Goal: Task Accomplishment & Management: Manage account settings

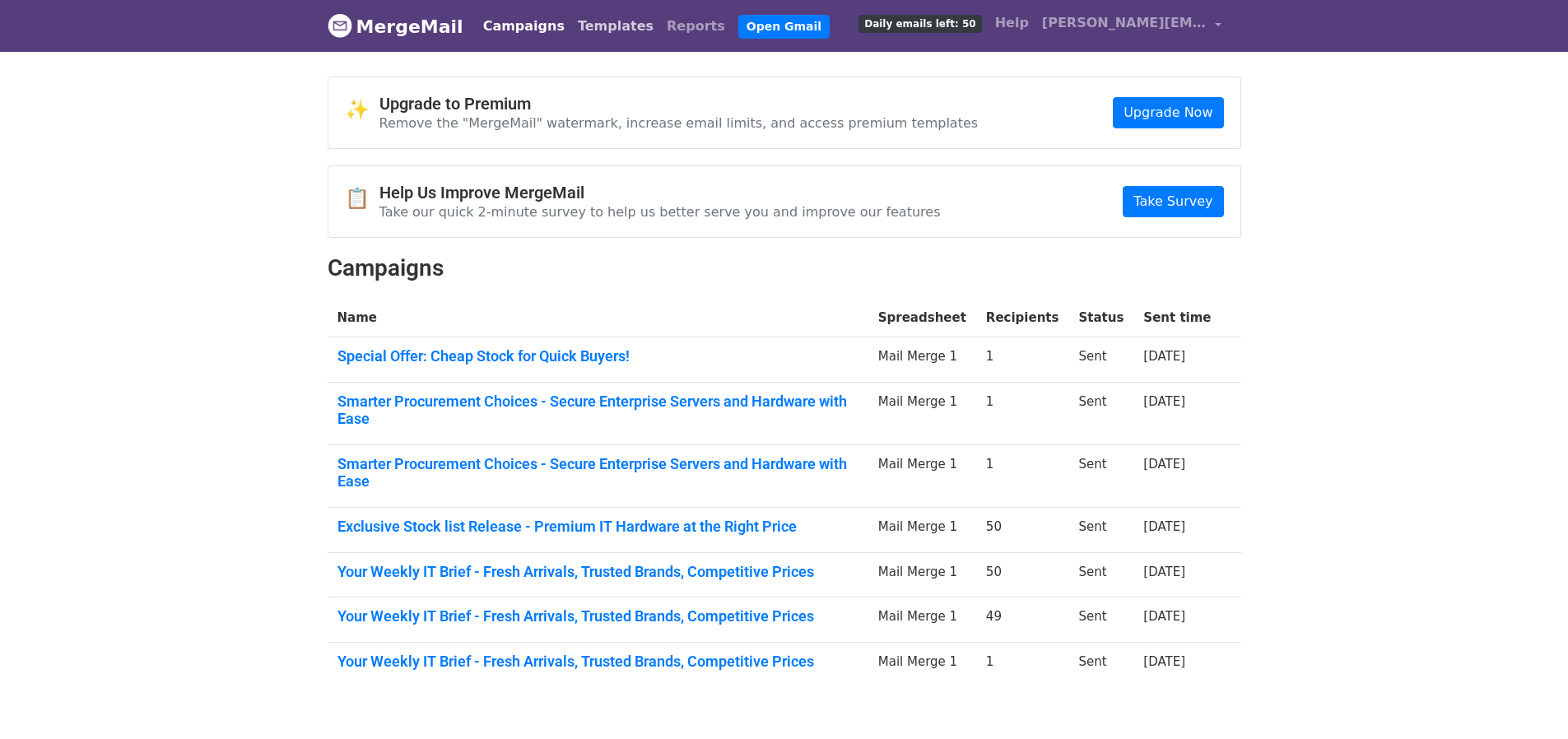
click at [590, 25] on link "Templates" at bounding box center [615, 27] width 89 height 33
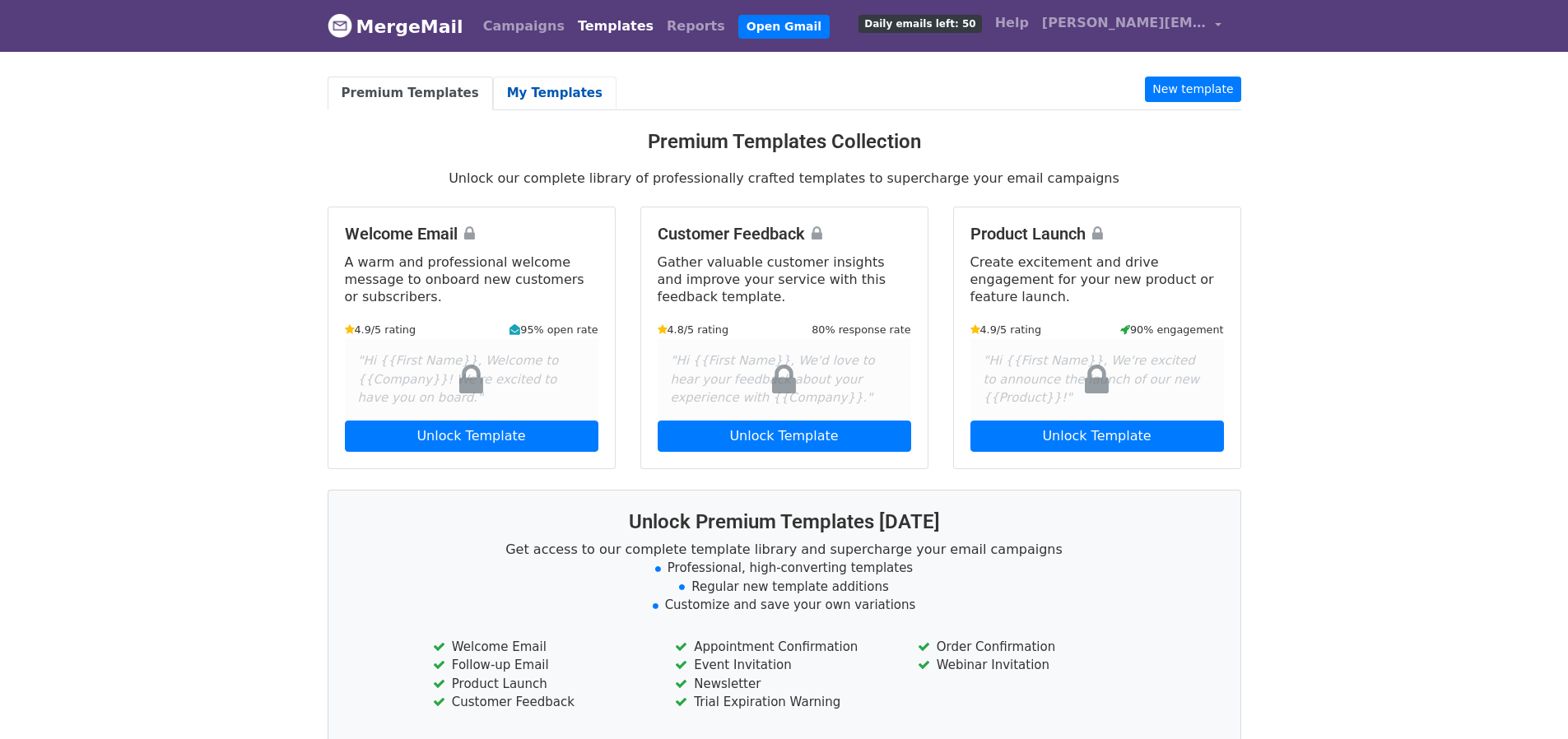
click at [530, 94] on link "My Templates" at bounding box center [555, 93] width 123 height 34
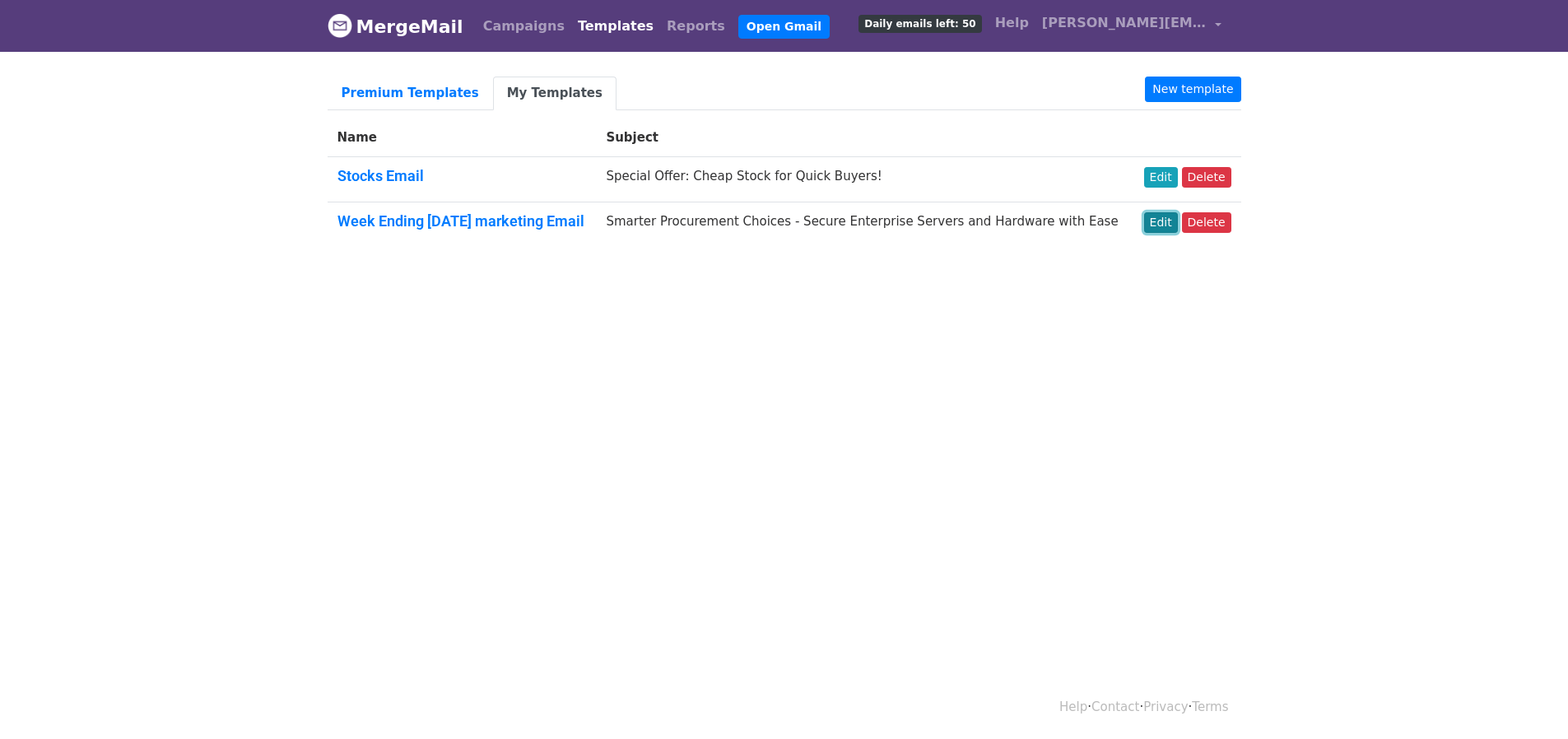
click at [1169, 226] on link "Edit" at bounding box center [1161, 222] width 34 height 21
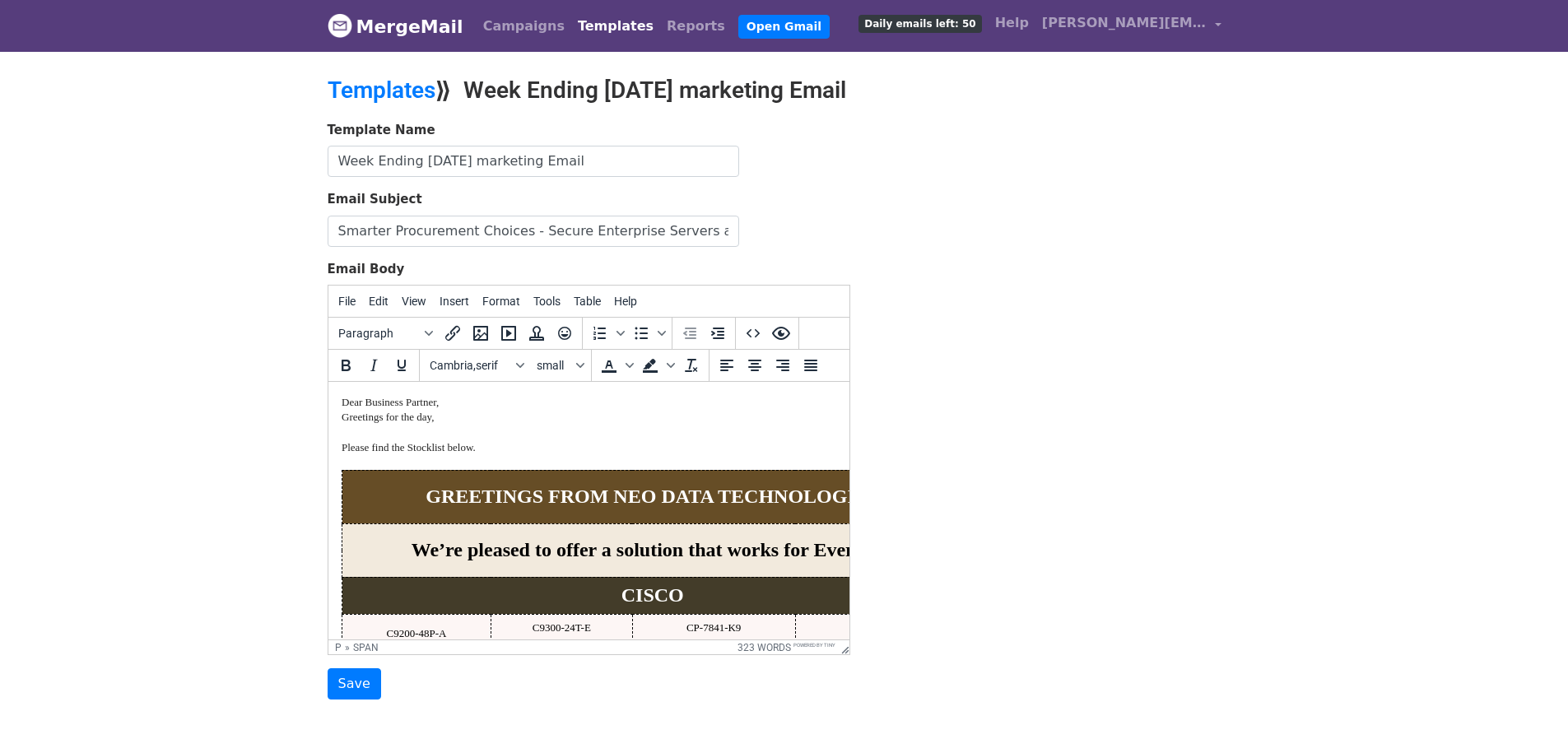
click at [341, 418] on span "Greetings for the day, Please find the Stocklist below." at bounding box center [407, 431] width 134 height 42
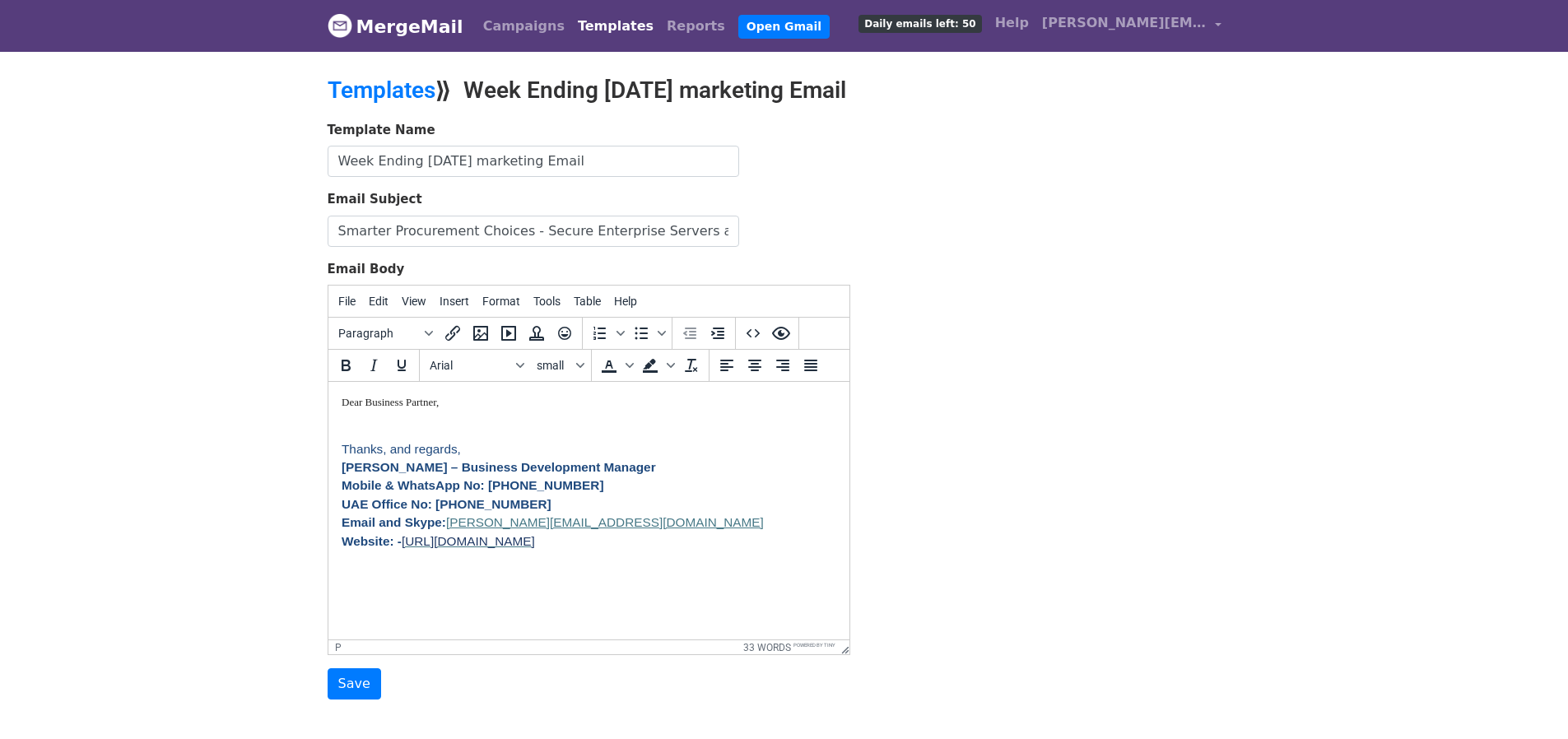
paste body
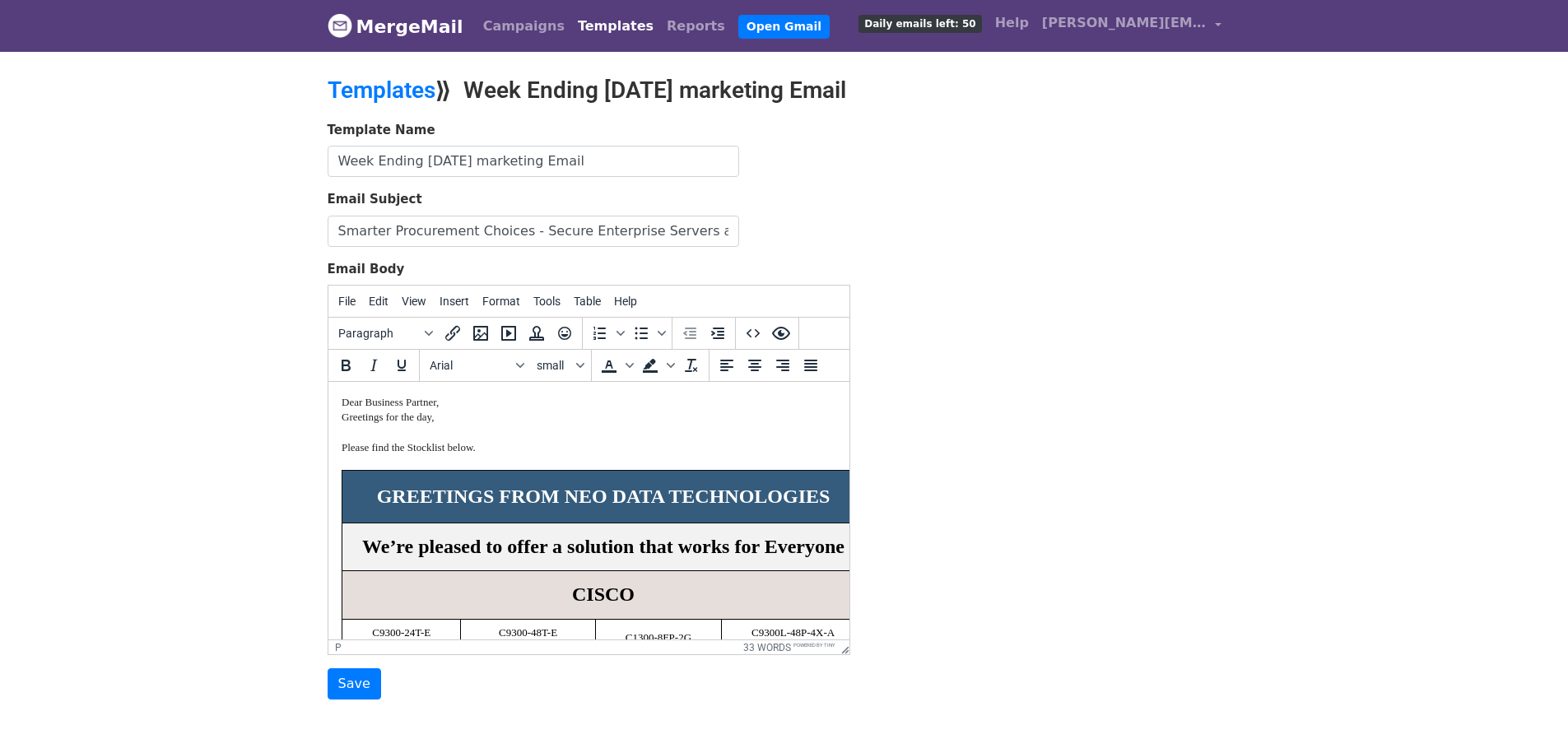
scroll to position [925, 7]
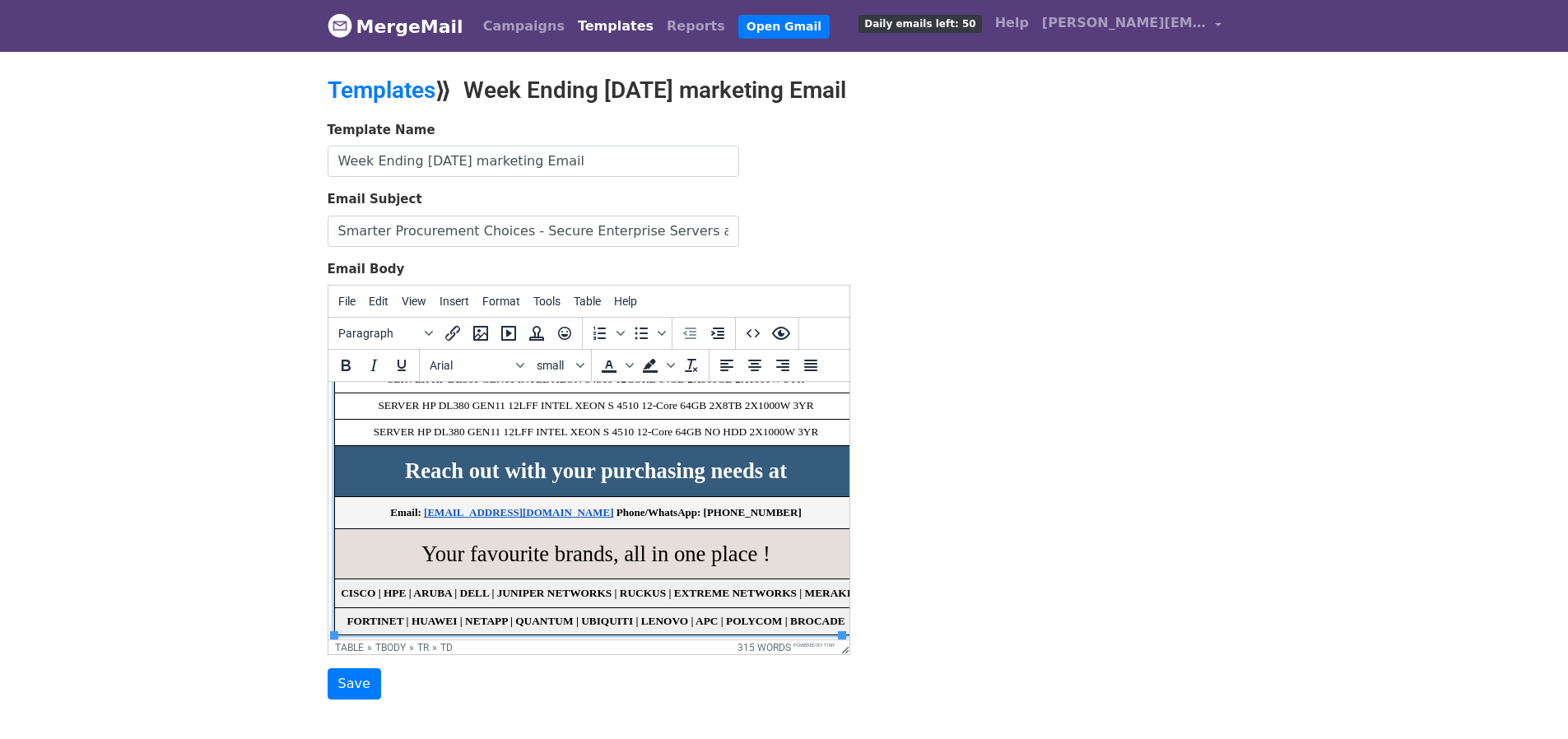
click at [430, 511] on link "abdul@neodatatechnologies.com" at bounding box center [517, 512] width 189 height 12
drag, startPoint x: 726, startPoint y: 510, endPoint x: 782, endPoint y: 510, distance: 56.0
click at [782, 510] on span "Email: aakash@neodatatechnologies.com Phone/WhatsApp: +971 506784161" at bounding box center [595, 512] width 500 height 12
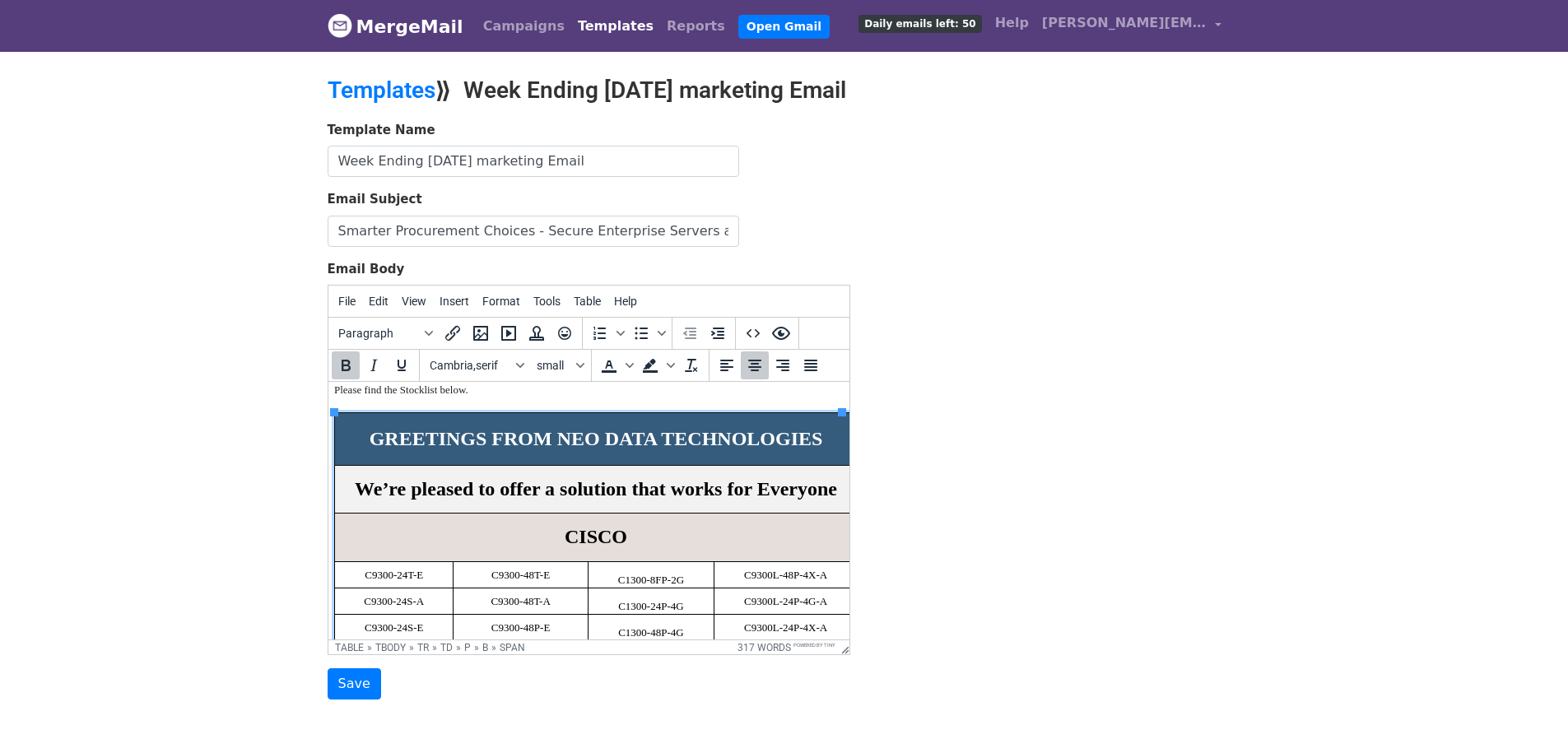
scroll to position [0, 7]
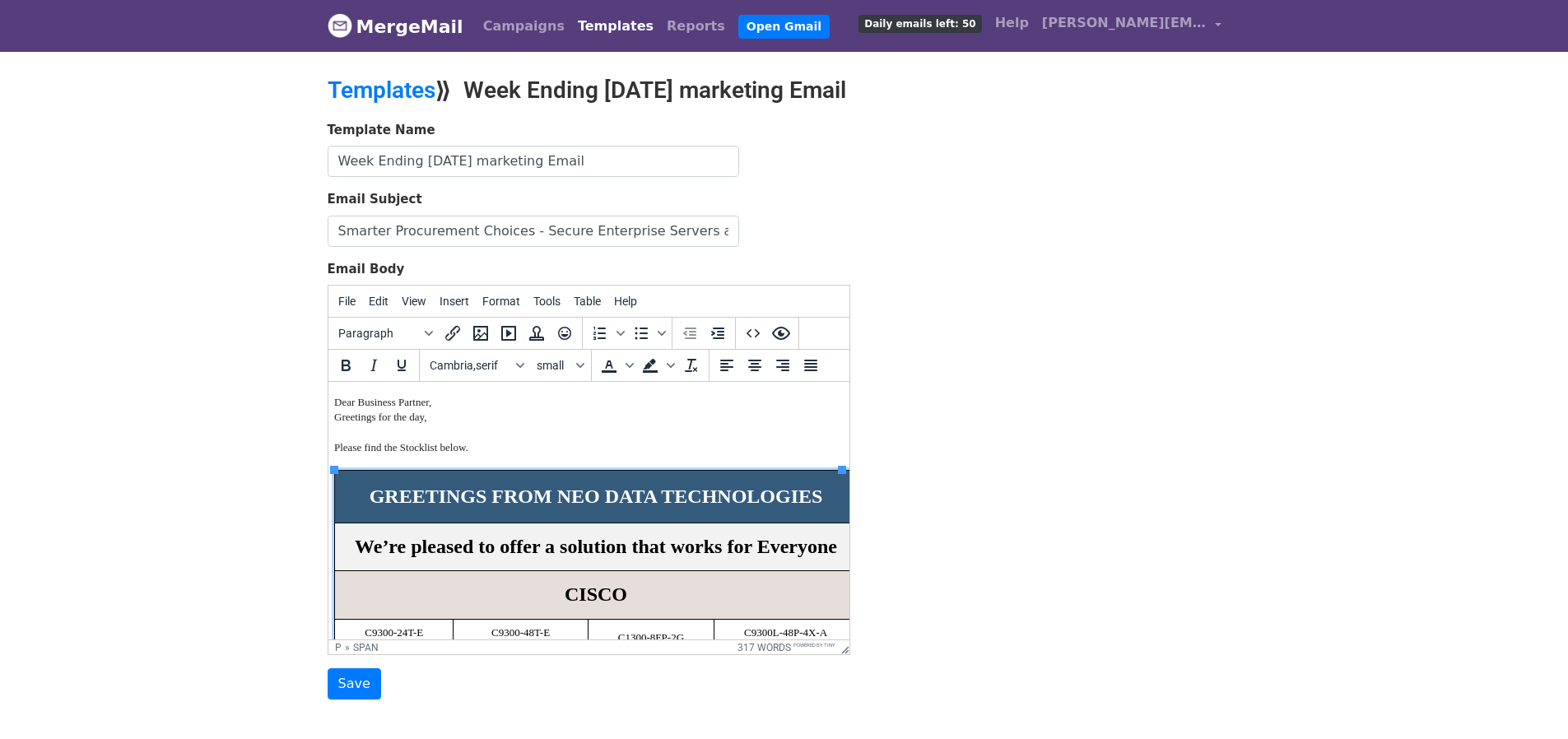
click at [476, 406] on p "Dear Business Partner," at bounding box center [580, 402] width 495 height 15
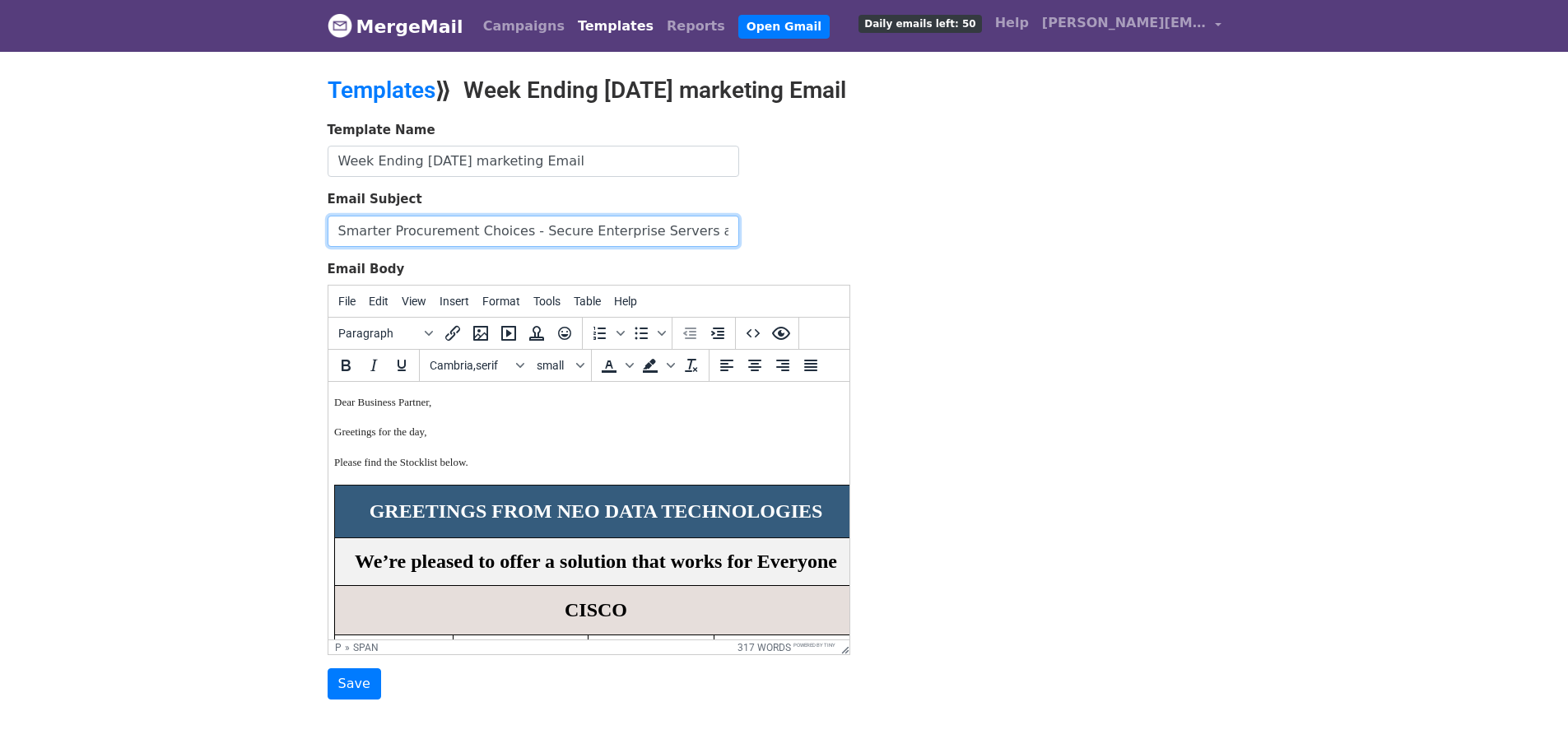
click at [417, 226] on input "Smarter Procurement Choices - Secure Enterprise Servers and Hardware with Ease" at bounding box center [533, 231] width 411 height 32
type input "Unlock Exclusive IT Deals - Cisco, Aruba, HP & More"
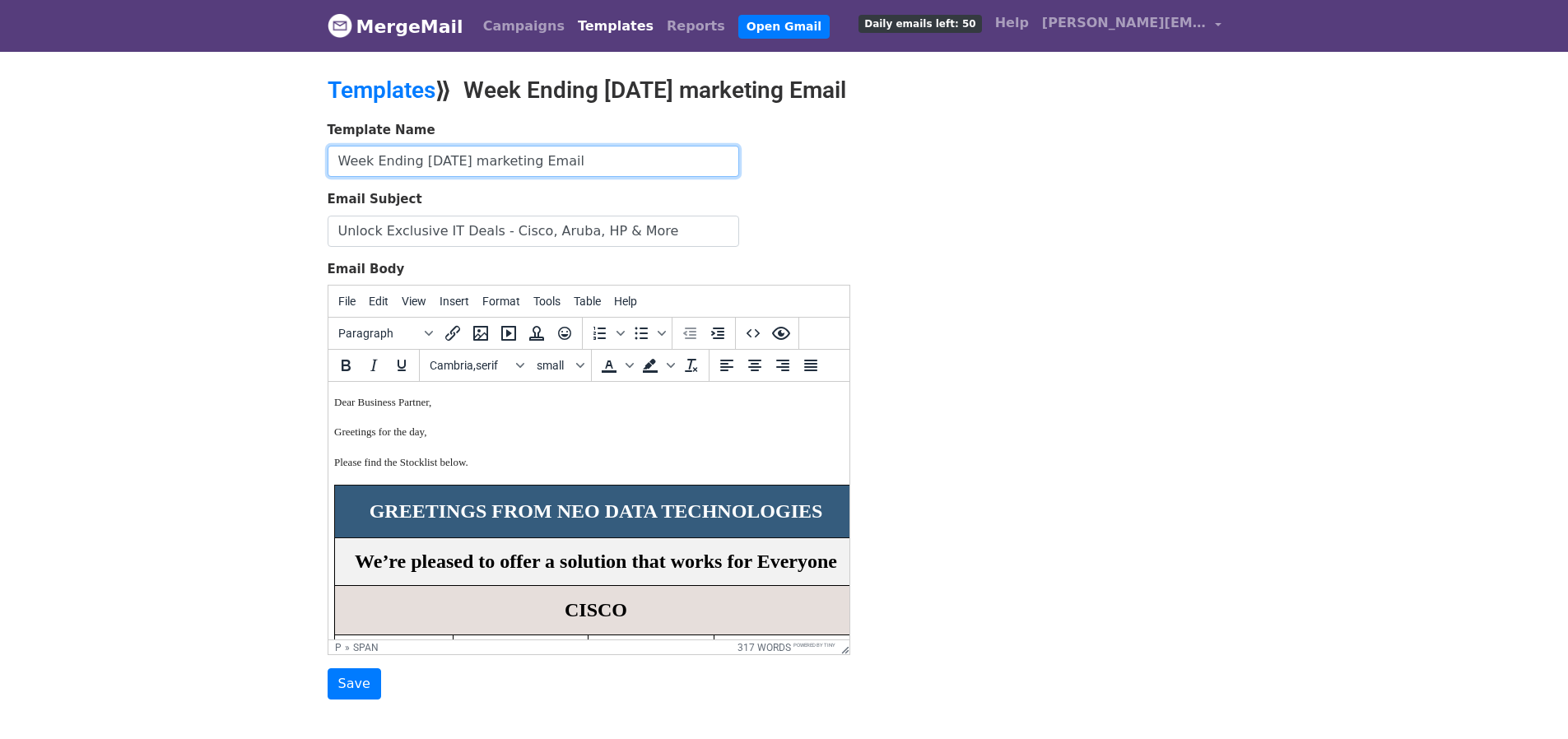
click at [455, 164] on input "Week Ending Sep 19 marketing Email" at bounding box center [533, 161] width 411 height 32
click at [460, 163] on input "Week Ending Sep 19 marketing Email" at bounding box center [533, 161] width 411 height 32
type input "Week Ending [DATE] marketing Email"
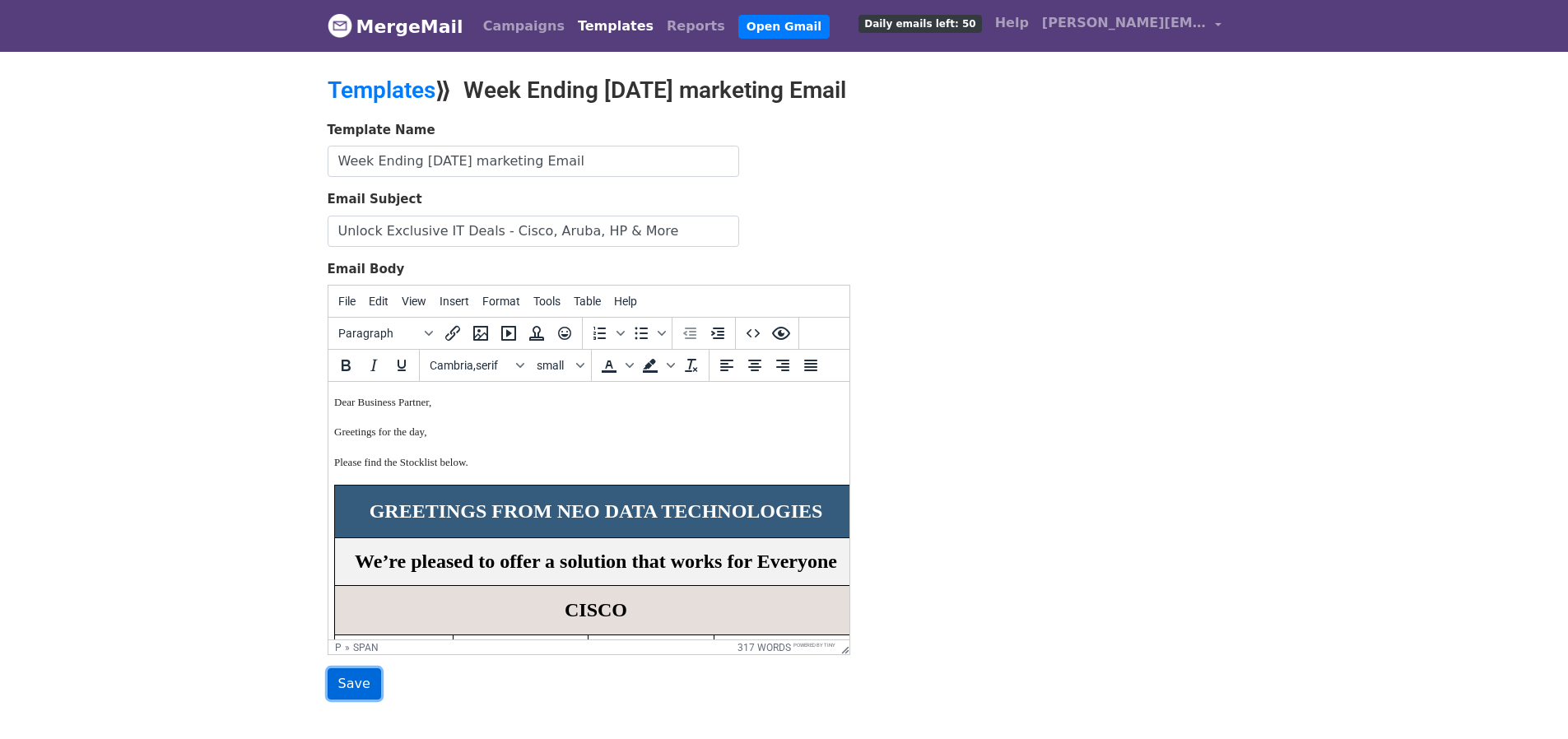
click at [365, 678] on input "Save" at bounding box center [354, 684] width 53 height 32
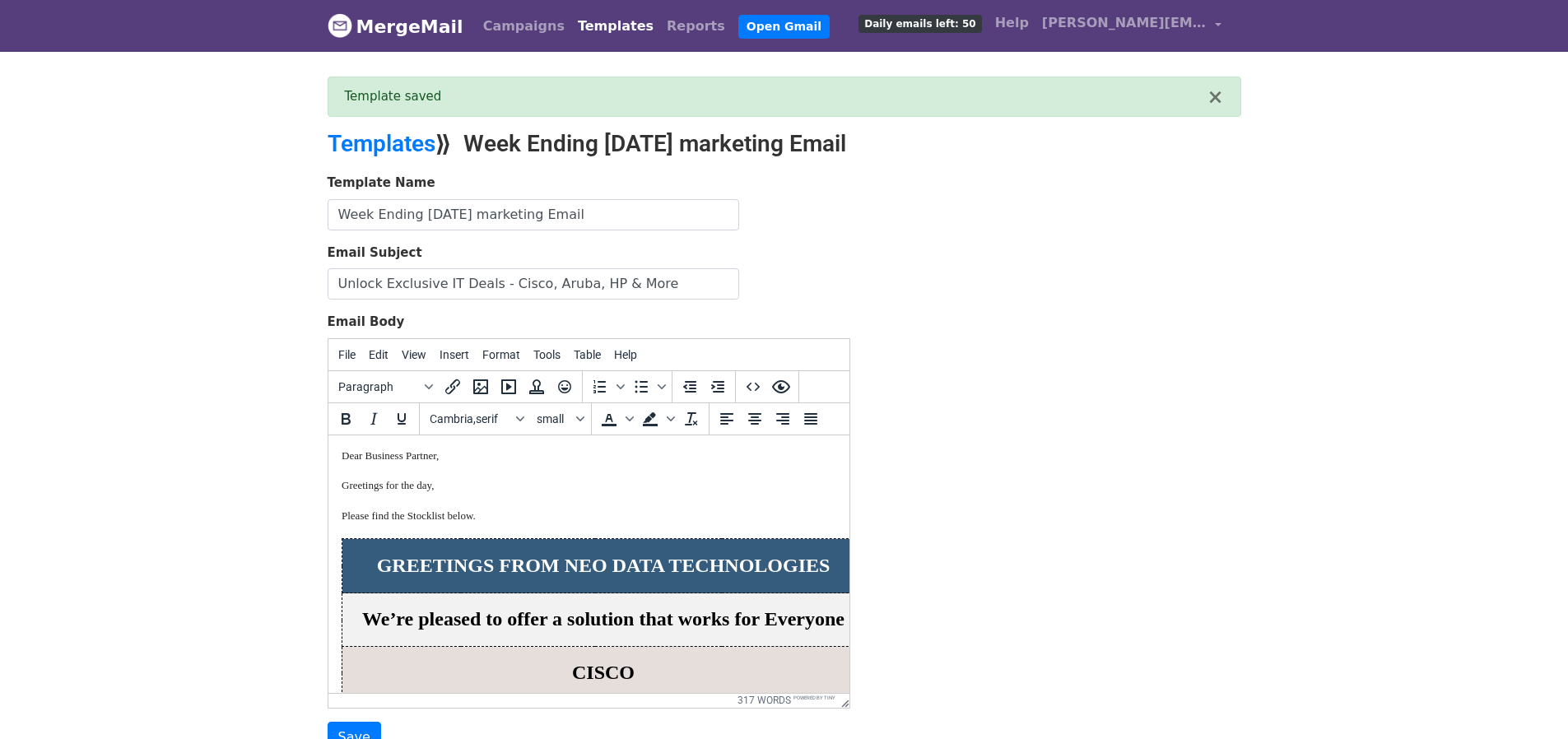
drag, startPoint x: 338, startPoint y: 541, endPoint x: 390, endPoint y: 557, distance: 54.4
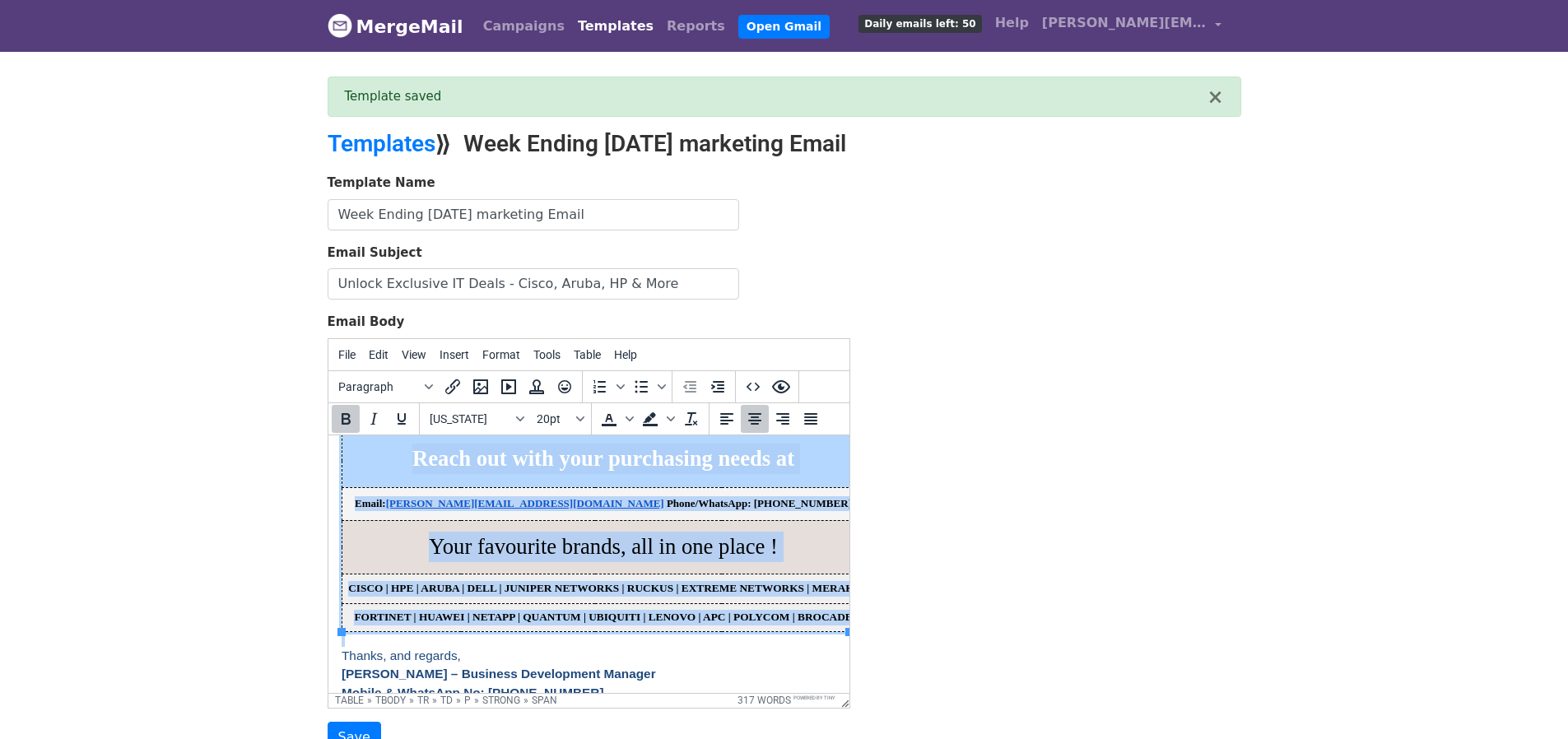
scroll to position [1069, 0]
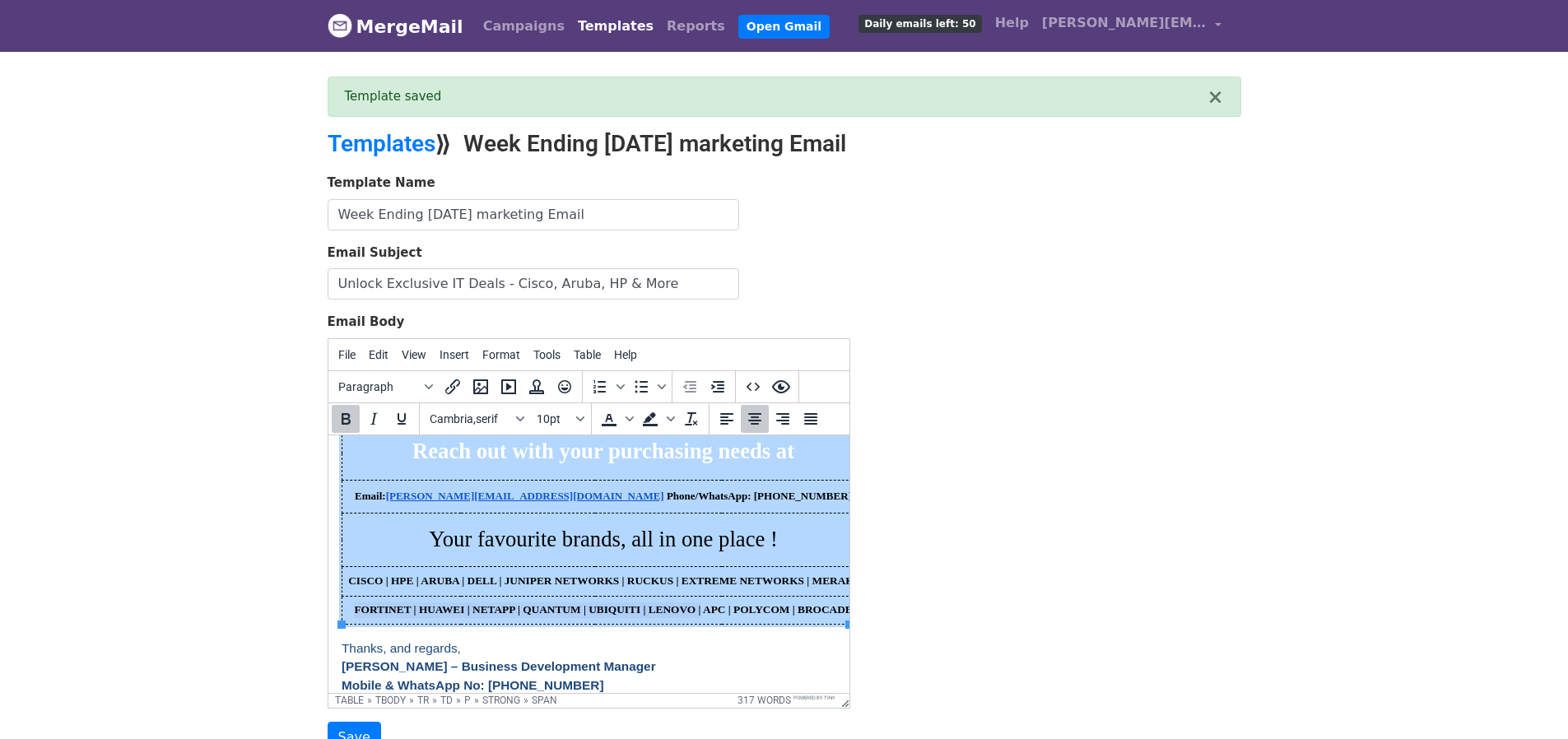
drag, startPoint x: 355, startPoint y: 548, endPoint x: 668, endPoint y: 619, distance: 321.0
click at [670, 619] on html "Dear Business Partner, Greetings for the day, Please find the Stocklist below. …" at bounding box center [588, 80] width 521 height 1431
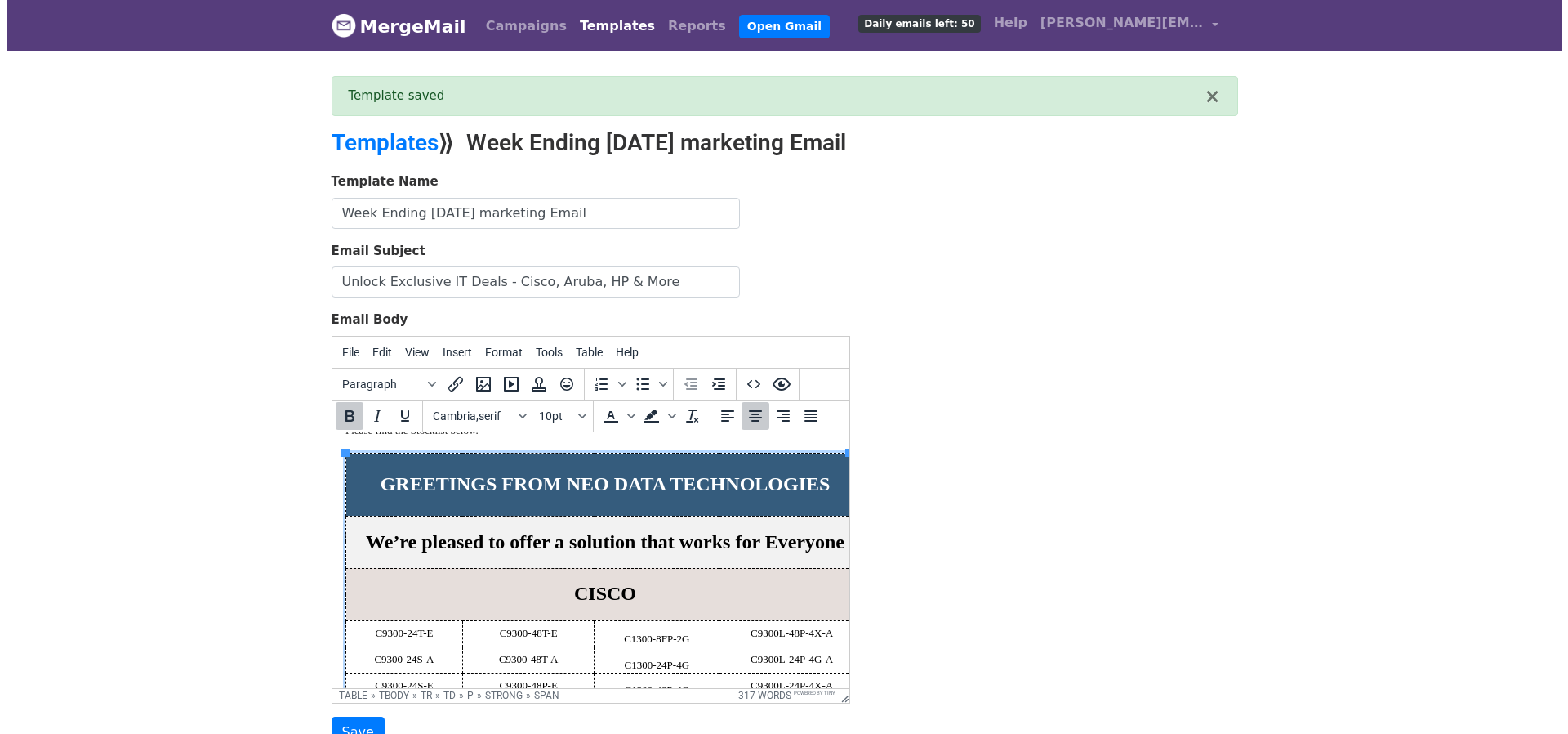
scroll to position [0, 0]
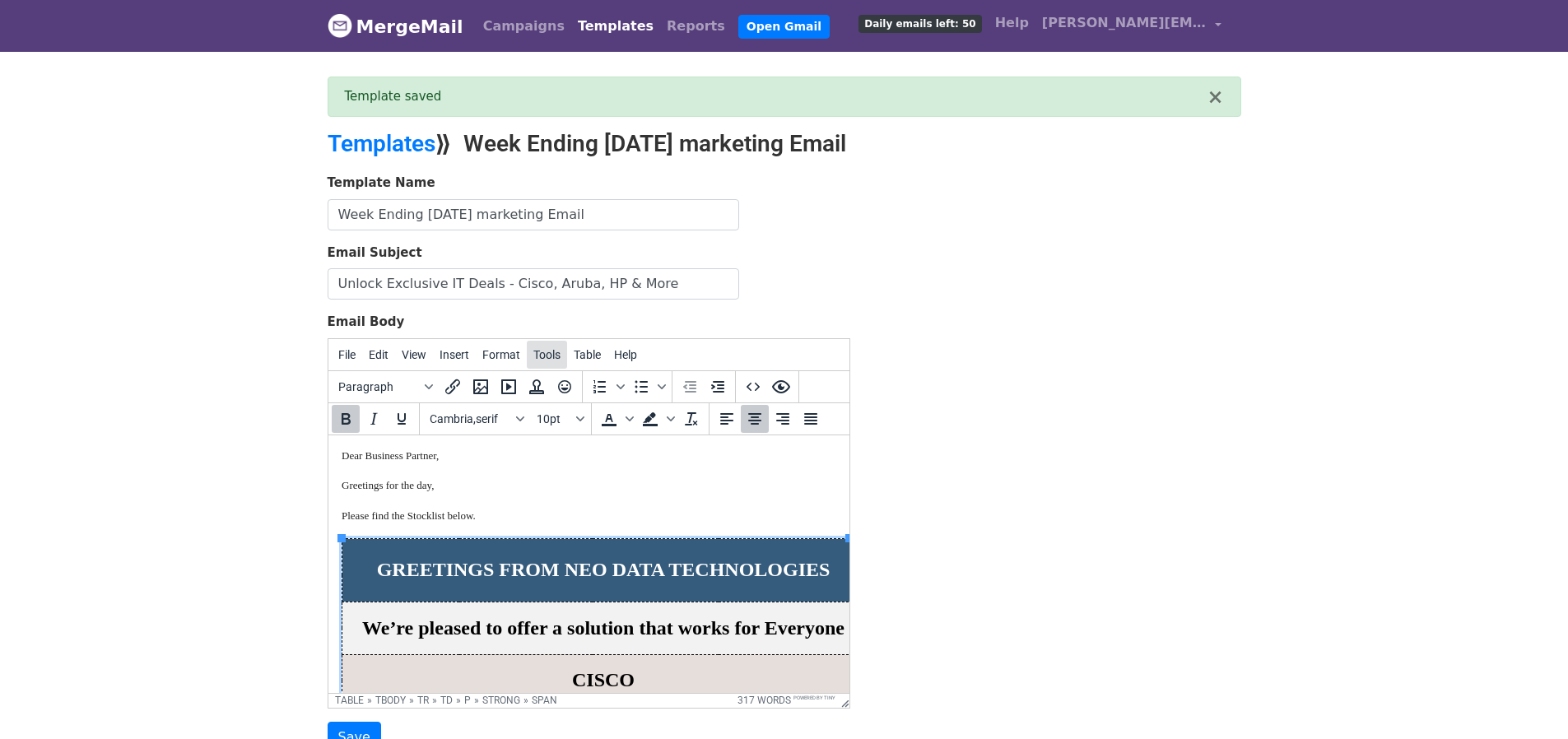
click at [534, 352] on span "Tools" at bounding box center [546, 355] width 27 height 13
click at [596, 409] on div "Table properties" at bounding box center [637, 412] width 82 height 20
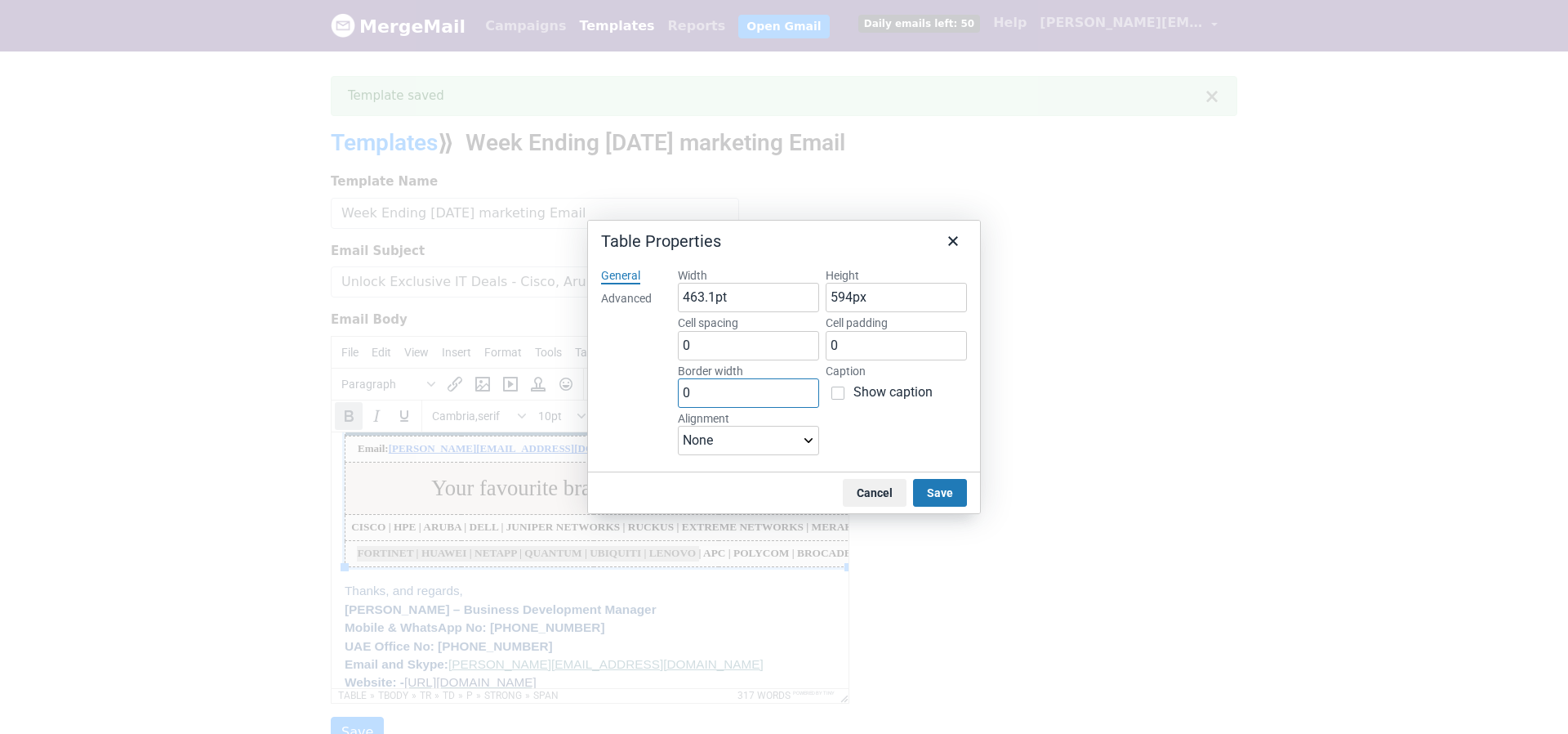
click at [654, 393] on div "General Advanced Width 463.1pt Height 594px Cell spacing 0 Cell padding 0 Borde…" at bounding box center [784, 363] width 392 height 217
type input "1"
click at [933, 488] on button "Save" at bounding box center [939, 493] width 54 height 28
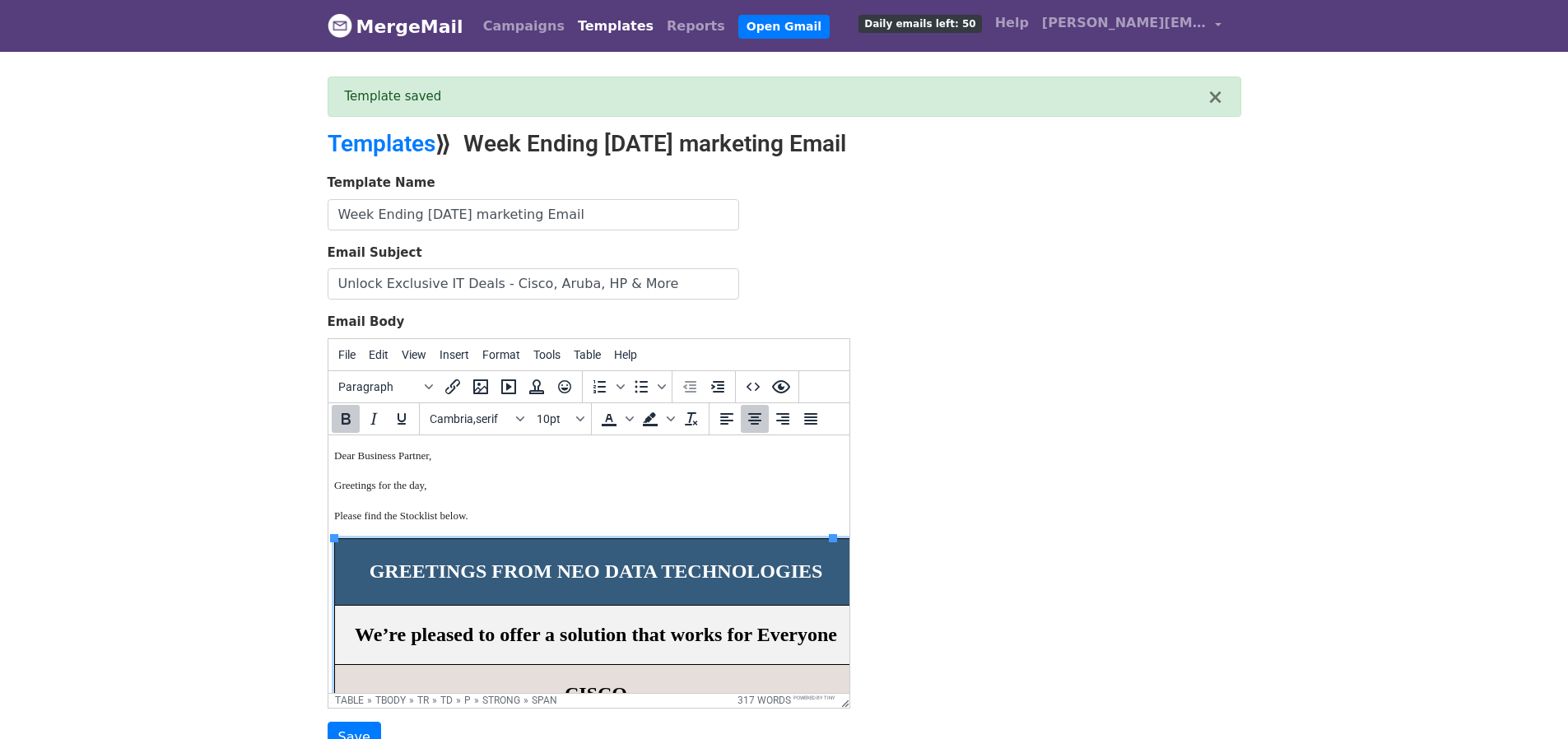
scroll to position [0, 7]
click at [357, 727] on input "Save" at bounding box center [354, 737] width 53 height 32
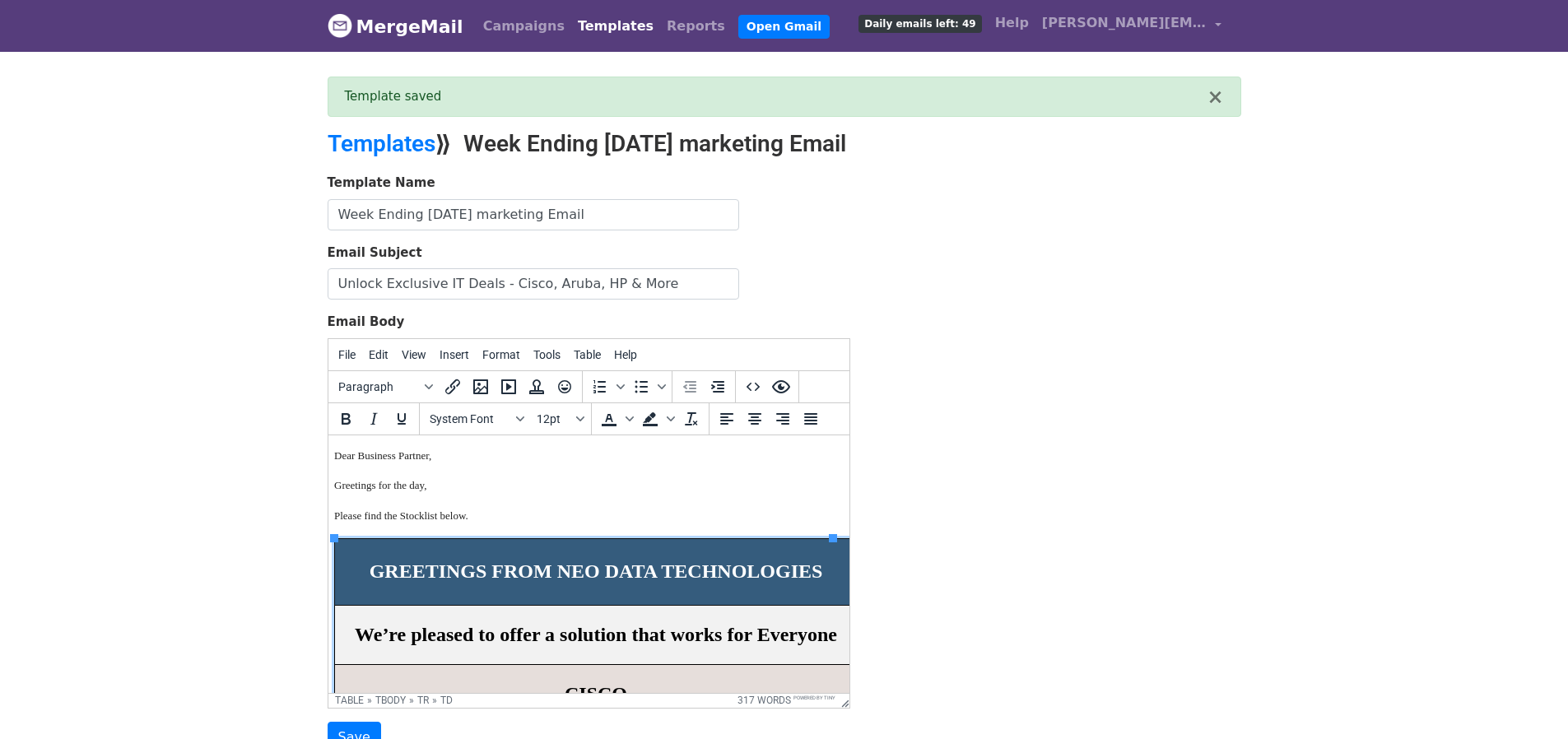
scroll to position [0, 7]
drag, startPoint x: 830, startPoint y: 538, endPoint x: 800, endPoint y: 538, distance: 30.0
drag, startPoint x: 833, startPoint y: 538, endPoint x: 801, endPoint y: 538, distance: 32.0
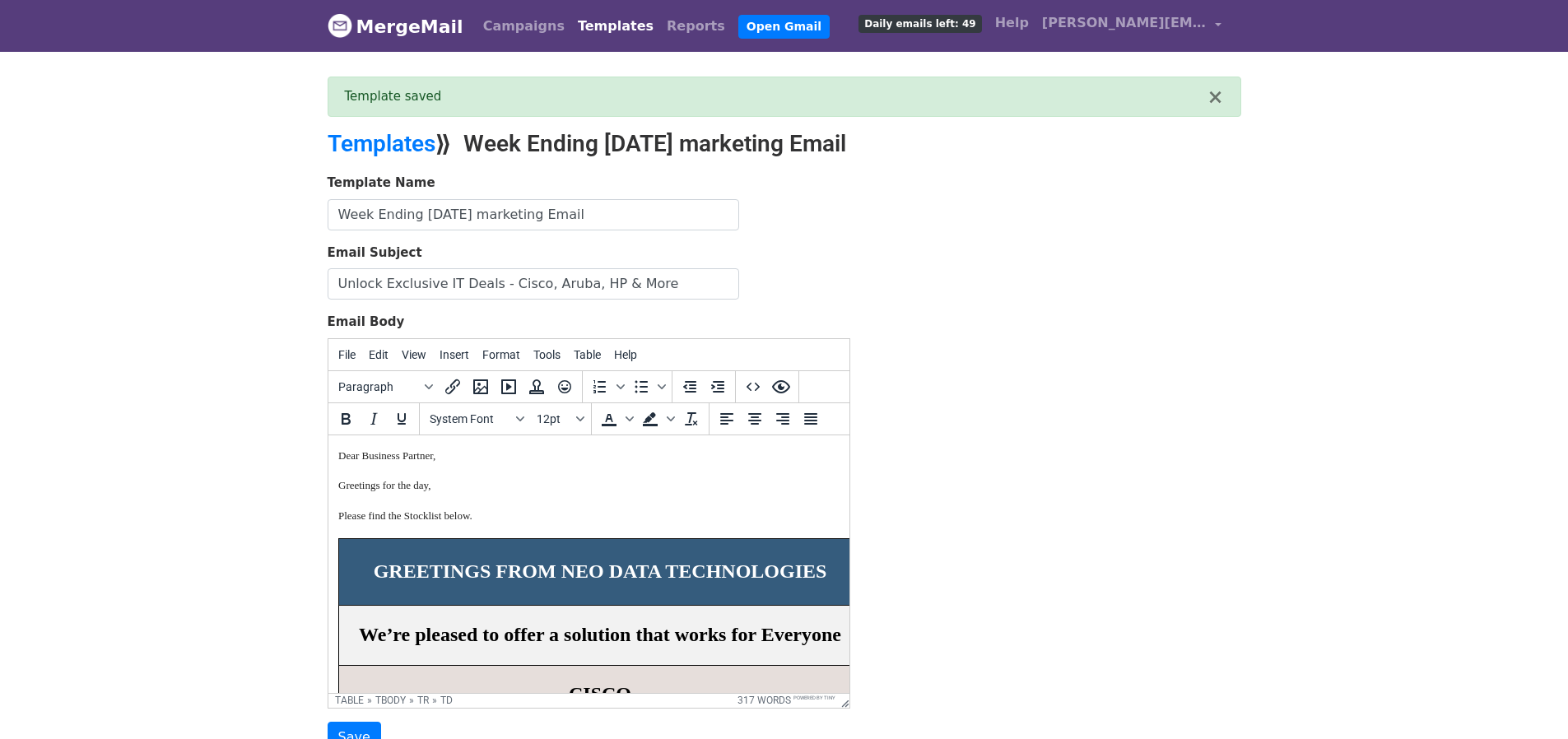
click at [861, 553] on p at bounding box center [867, 556] width 12 height 18
drag, startPoint x: 819, startPoint y: 549, endPoint x: 830, endPoint y: 550, distance: 11.0
drag, startPoint x: 814, startPoint y: 557, endPoint x: 825, endPoint y: 557, distance: 11.0
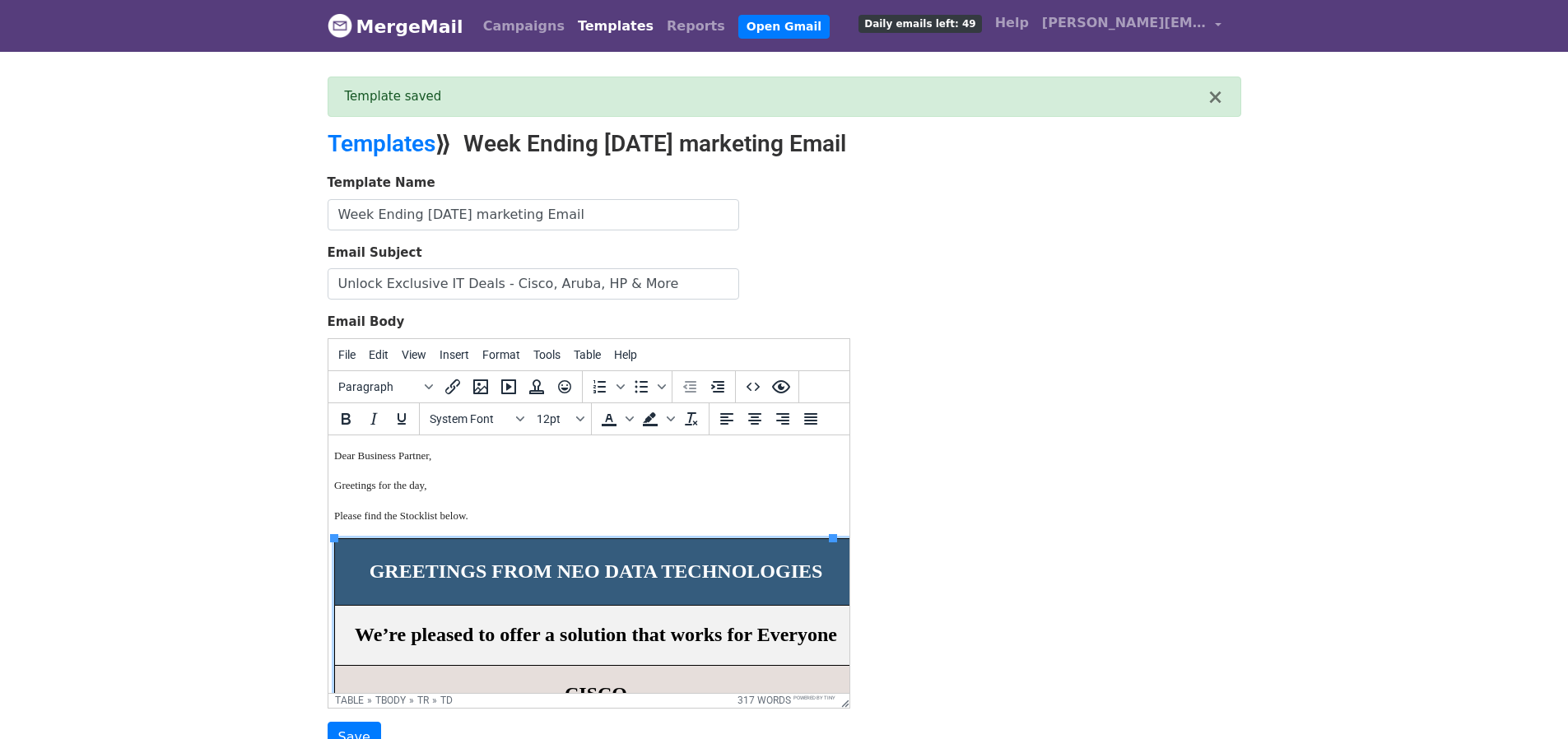
click at [825, 557] on tr "GREETINGS FROM NEO DATA TECHNOLOGIES" at bounding box center [607, 556] width 546 height 37
drag, startPoint x: 498, startPoint y: 122, endPoint x: 579, endPoint y: 357, distance: 248.6
click at [579, 357] on span "Table" at bounding box center [587, 355] width 27 height 13
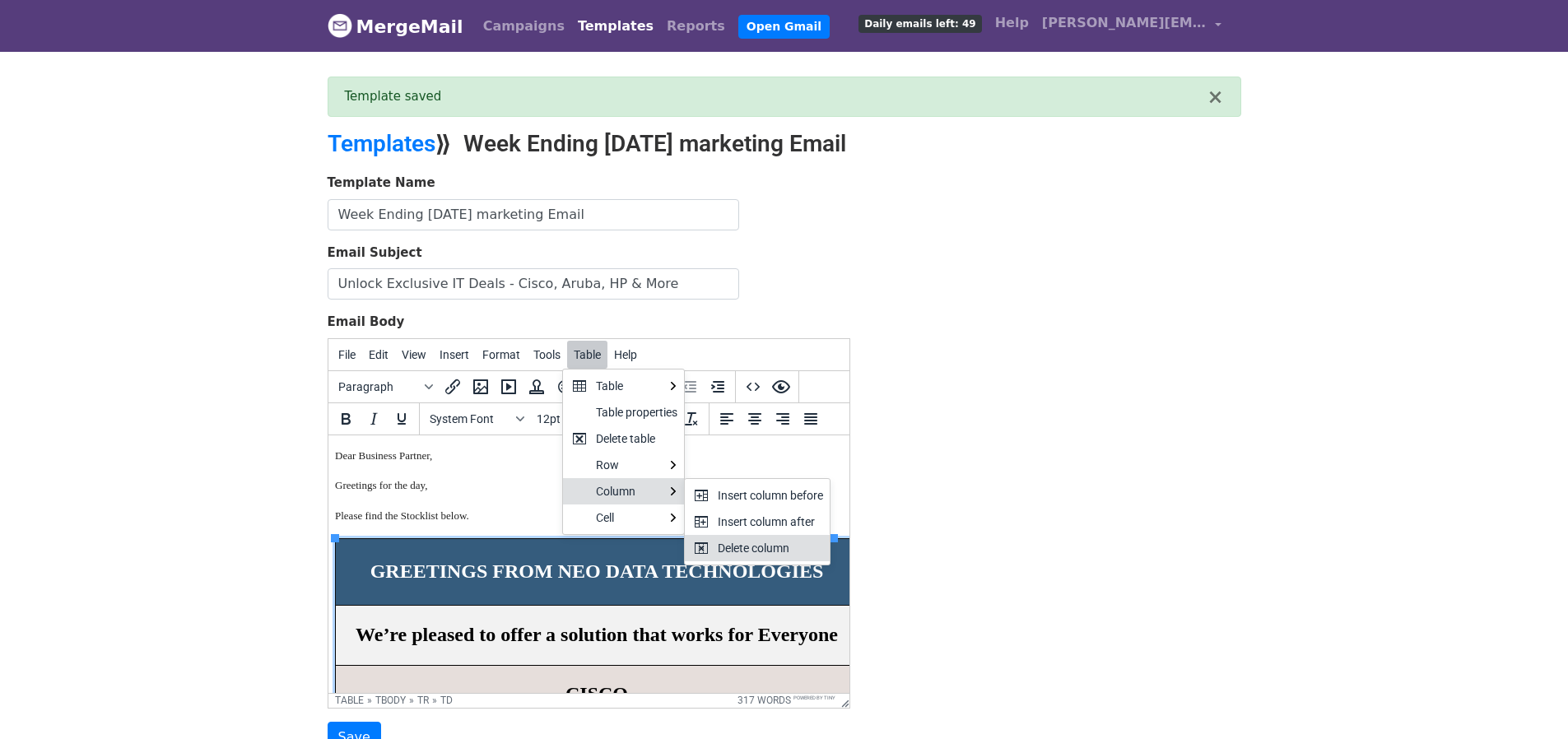
click at [736, 543] on div "Delete column" at bounding box center [770, 548] width 106 height 20
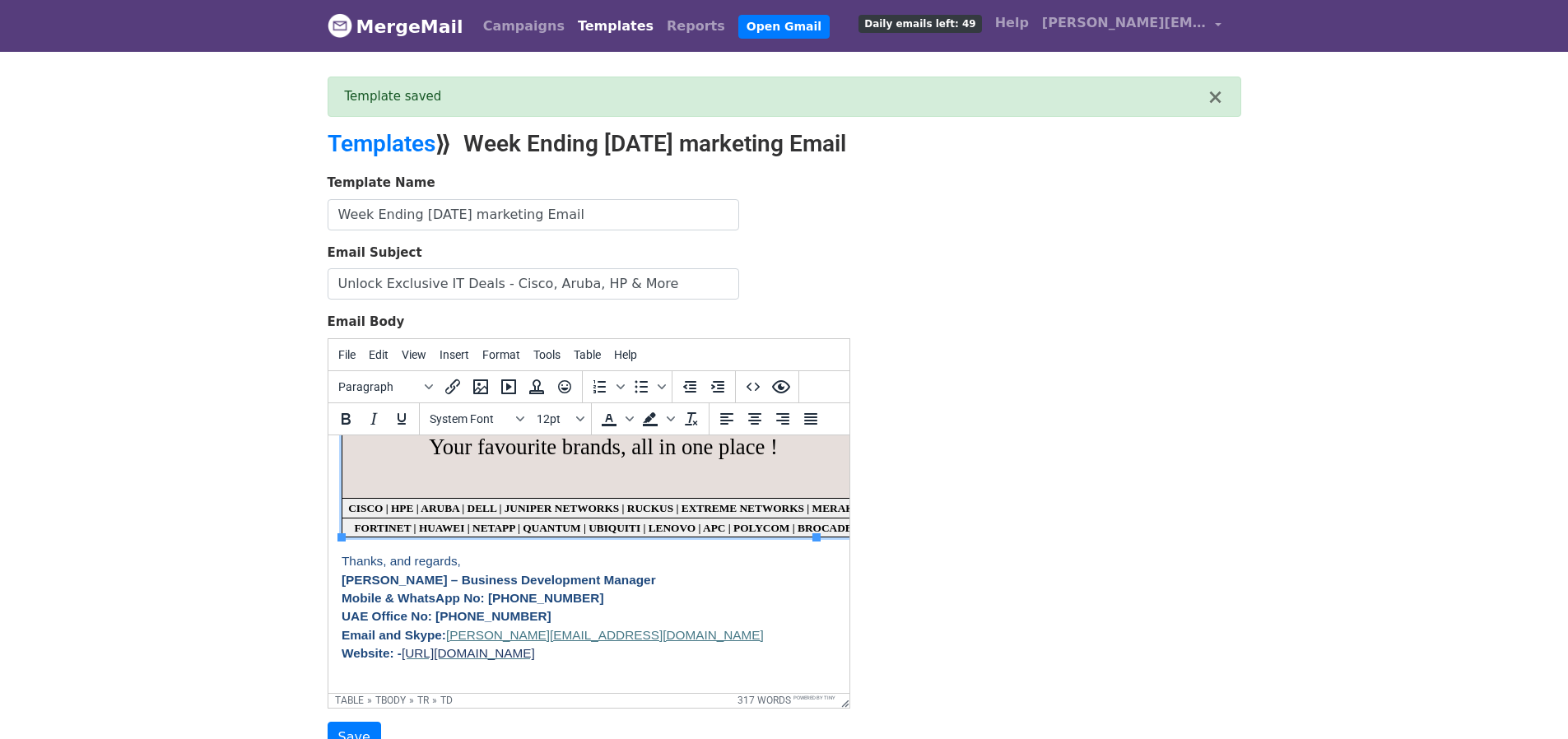
scroll to position [1284, 0]
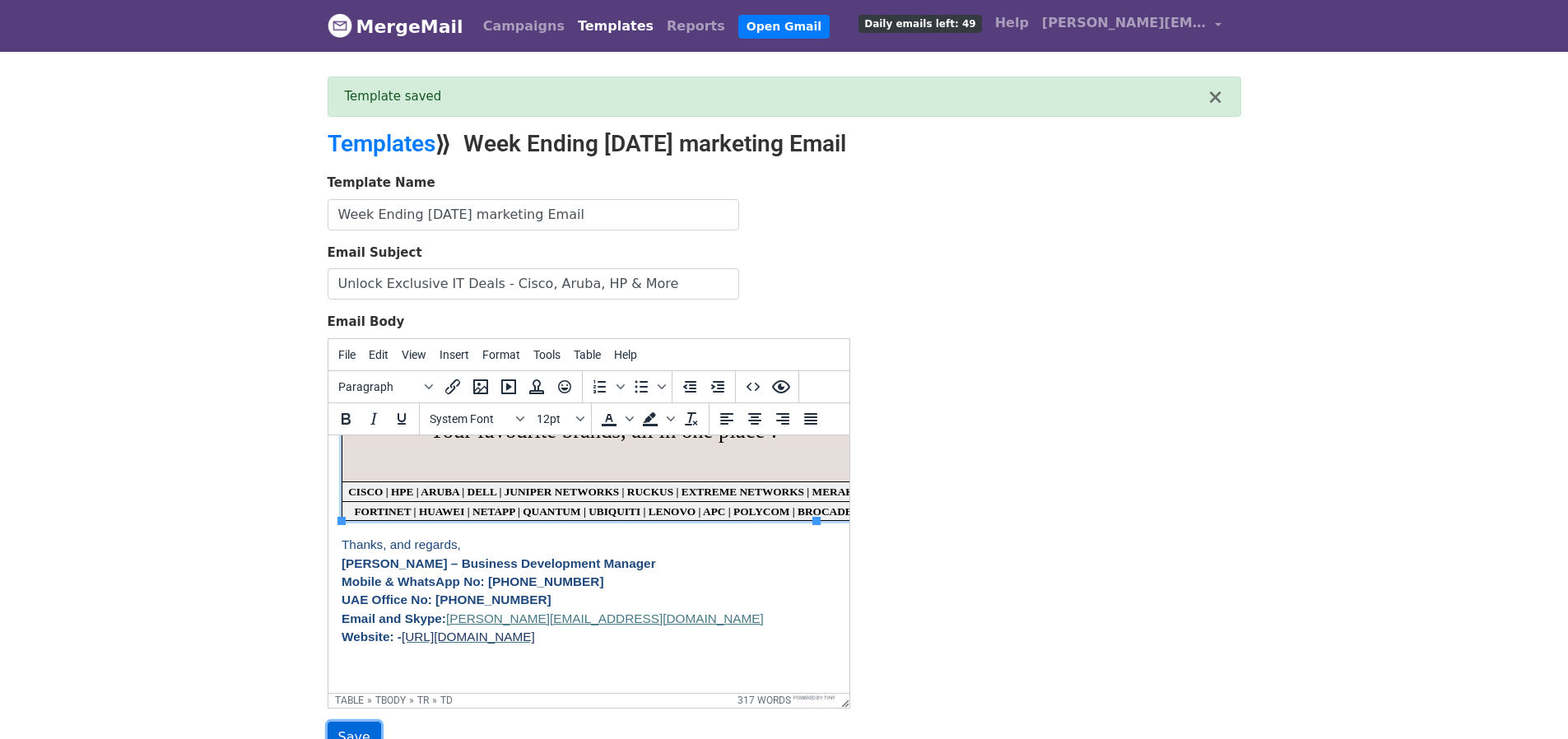
click at [364, 730] on input "Save" at bounding box center [354, 737] width 53 height 32
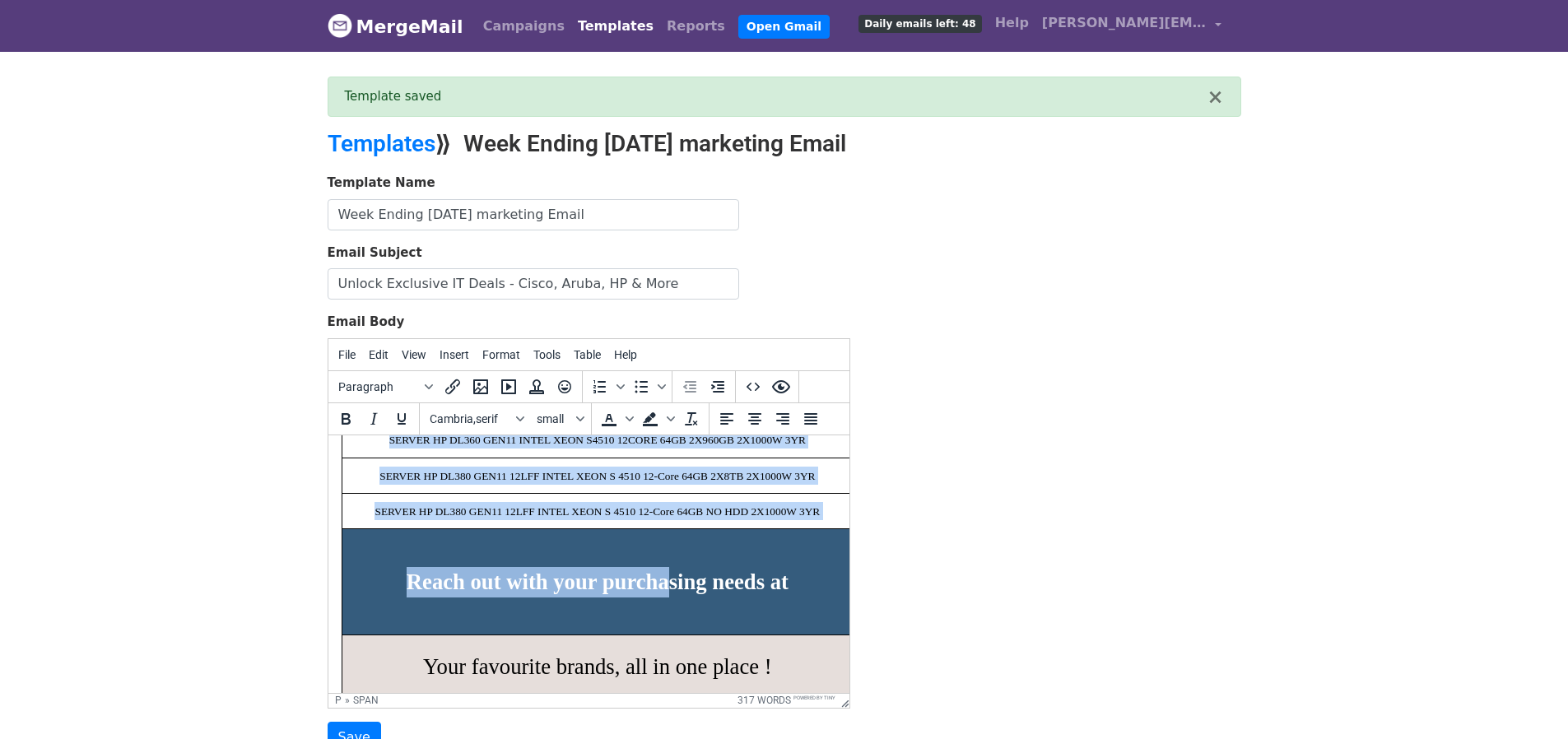
scroll to position [1297, 0]
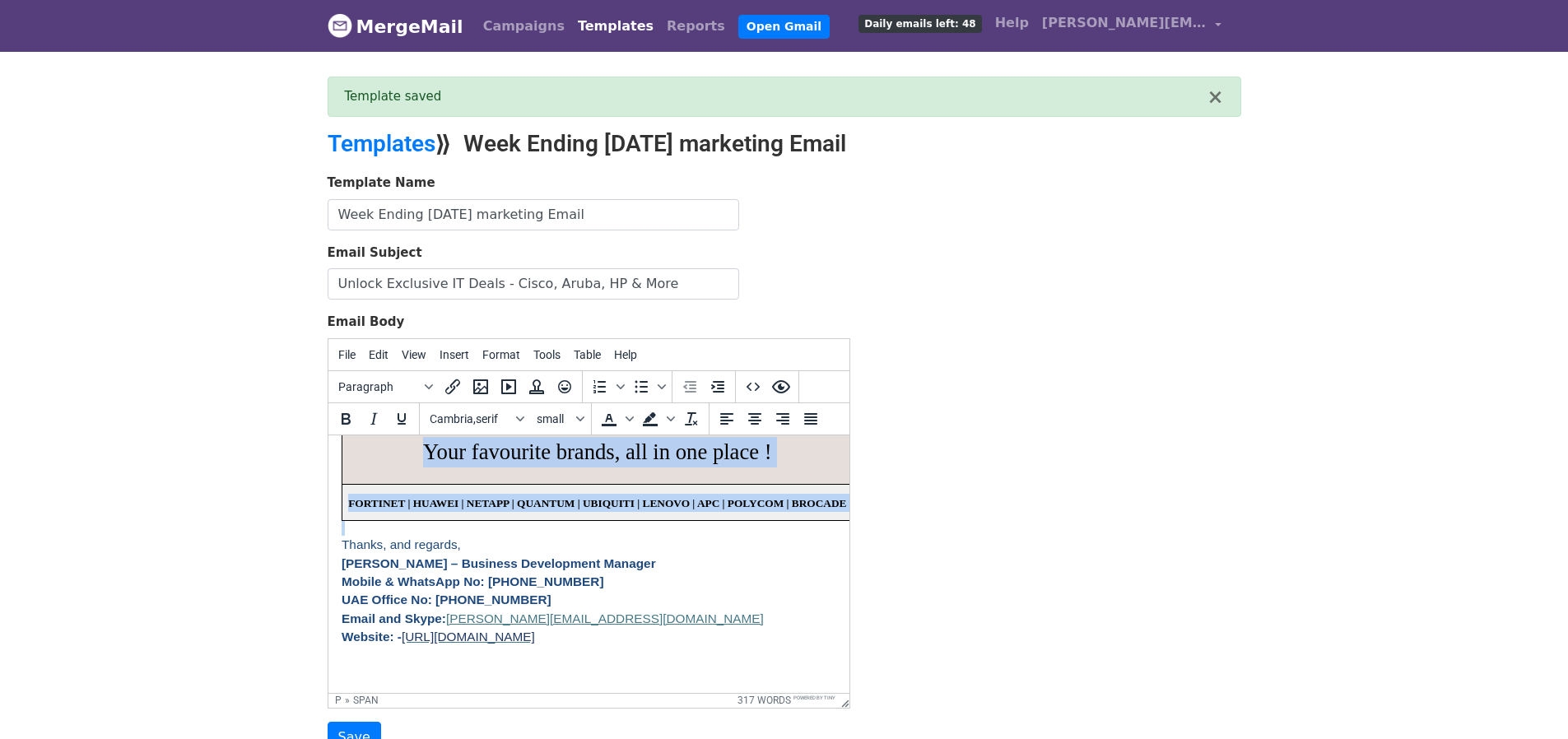
drag, startPoint x: 341, startPoint y: 487, endPoint x: 669, endPoint y: 513, distance: 329.0
paste body
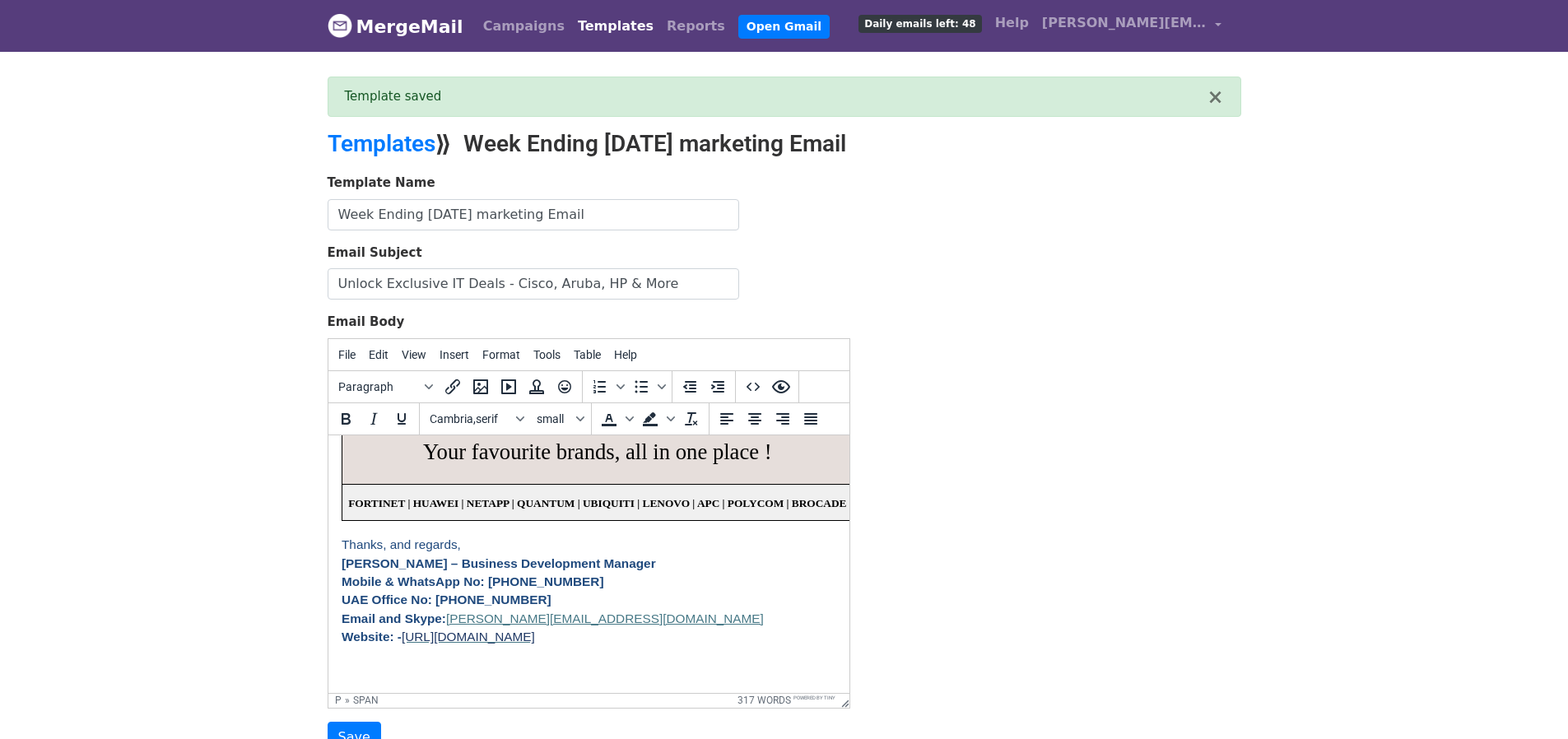
scroll to position [0, 0]
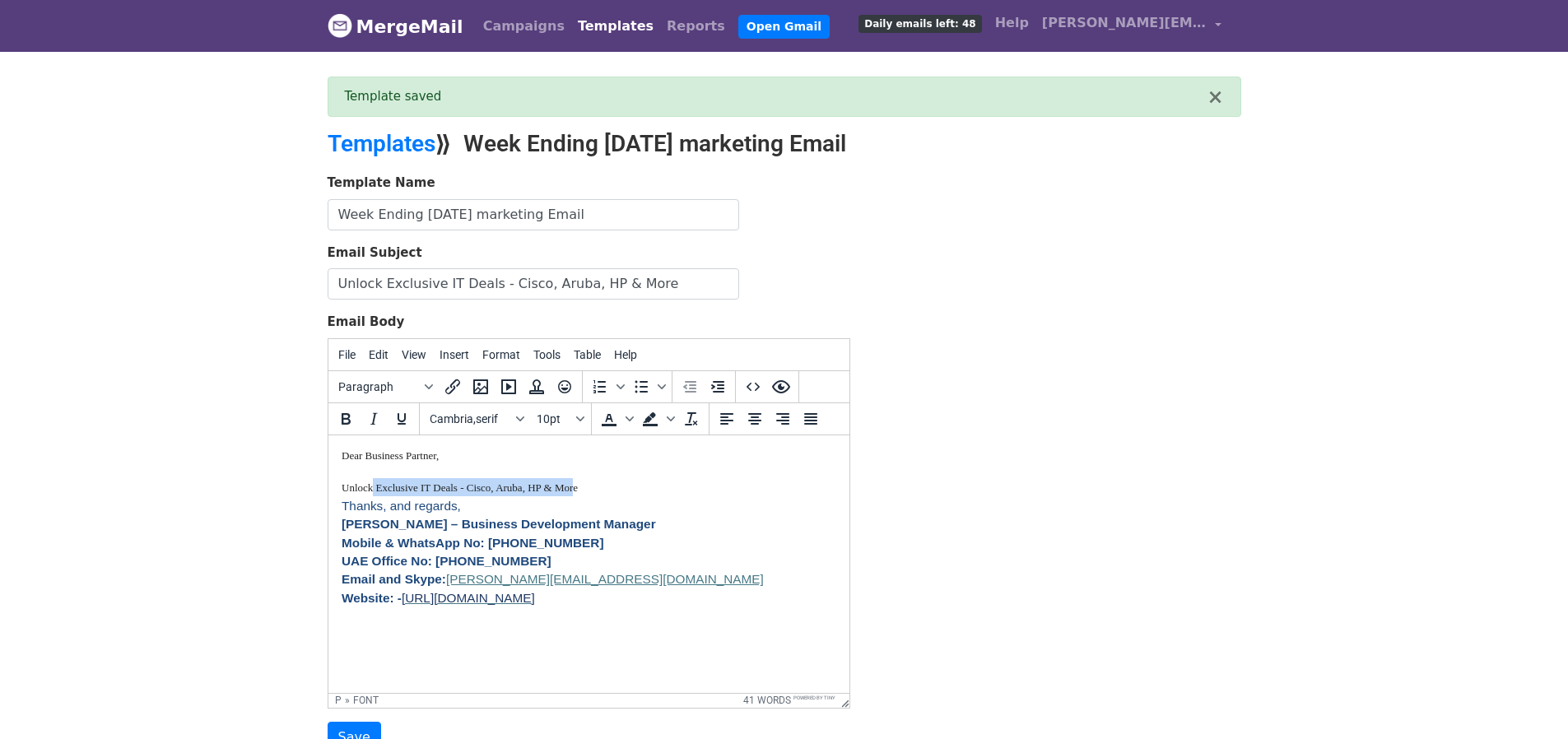
drag, startPoint x: 574, startPoint y: 488, endPoint x: 360, endPoint y: 481, distance: 214.1
click at [365, 481] on font "Unlock Exclusive IT Deals - Cisco, Aruba, HP & More" at bounding box center [459, 486] width 236 height 12
click at [355, 484] on font "Unlock Exclusive IT Deals - Cisco, Aruba, HP & More" at bounding box center [459, 486] width 236 height 12
drag, startPoint x: 337, startPoint y: 486, endPoint x: 361, endPoint y: 485, distance: 24.0
click at [378, 488] on html "Dear Business Partner, Unlock Exclusive IT Deals - Cisco, Aruba, HP & More Than…" at bounding box center [588, 543] width 521 height 219
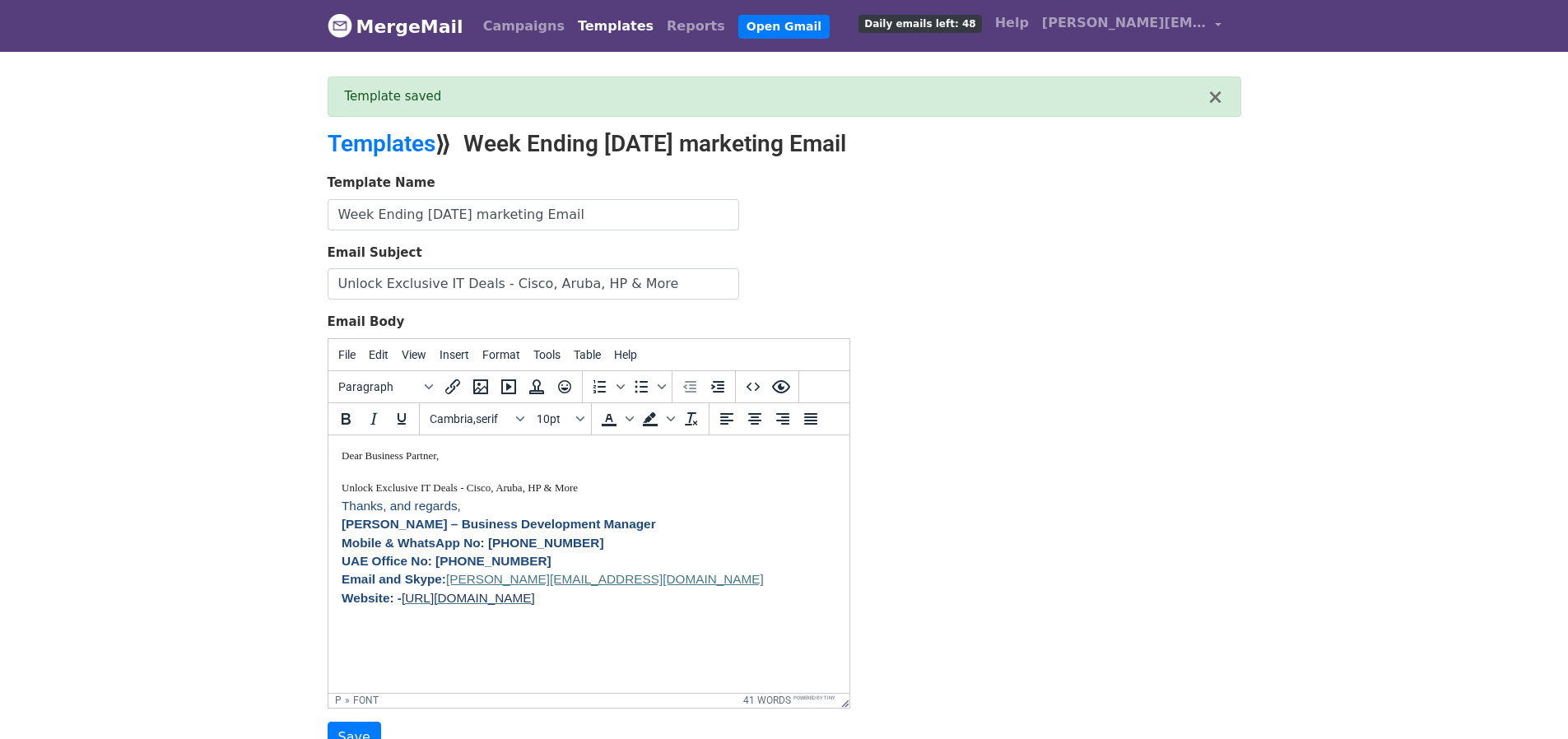
click at [360, 485] on font "Unlock Exclusive IT Deals - Cisco, Aruba, HP & More" at bounding box center [459, 486] width 236 height 12
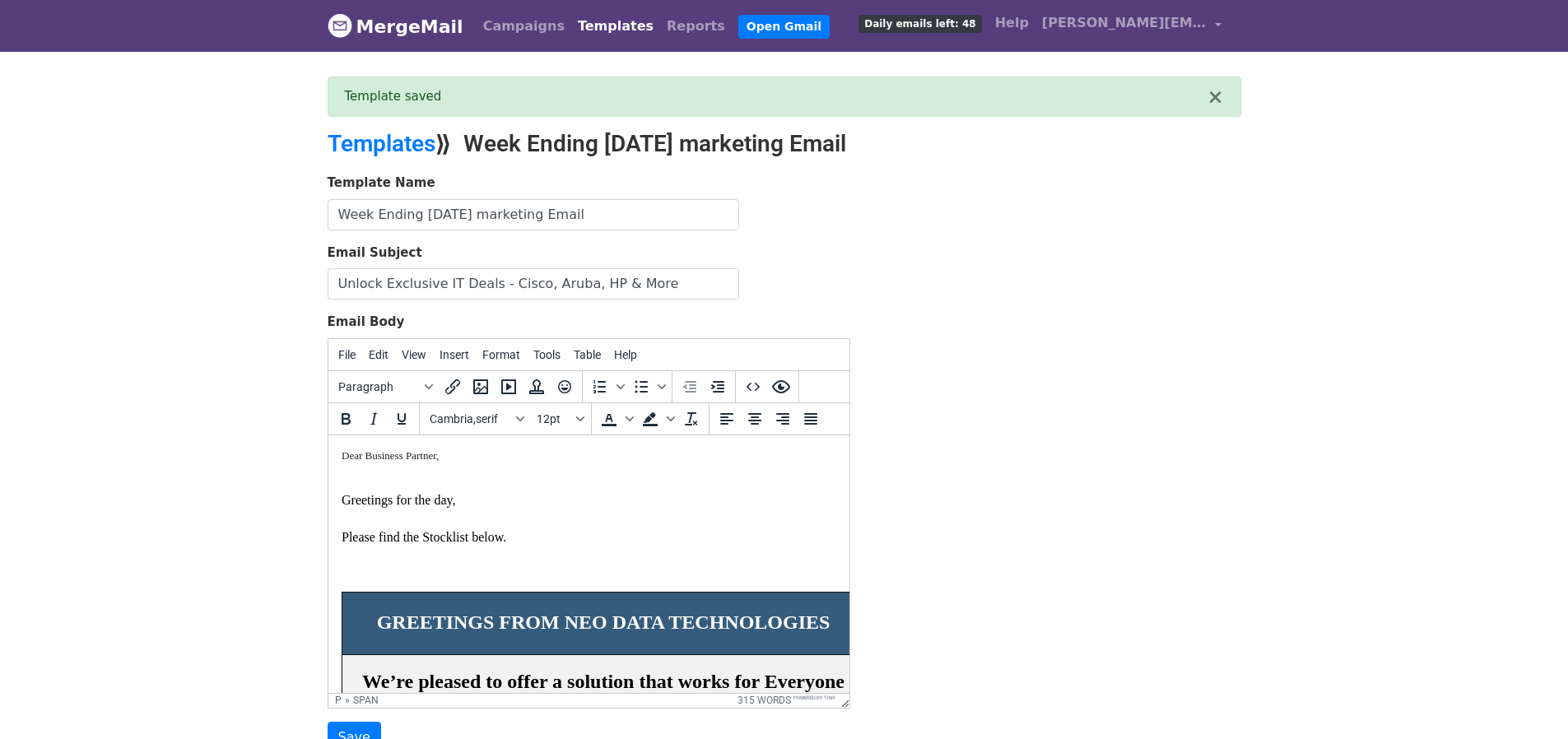
click at [374, 454] on span "Dear Business Partner," at bounding box center [389, 454] width 97 height 12
click at [382, 503] on span "Greetings for the day, Please find the Stocklist below." at bounding box center [423, 517] width 165 height 51
click at [390, 452] on span "Dear Business Partner," at bounding box center [389, 454] width 97 height 12
click at [390, 493] on span "Greetings for the day, Please find the Stocklist below." at bounding box center [423, 517] width 165 height 51
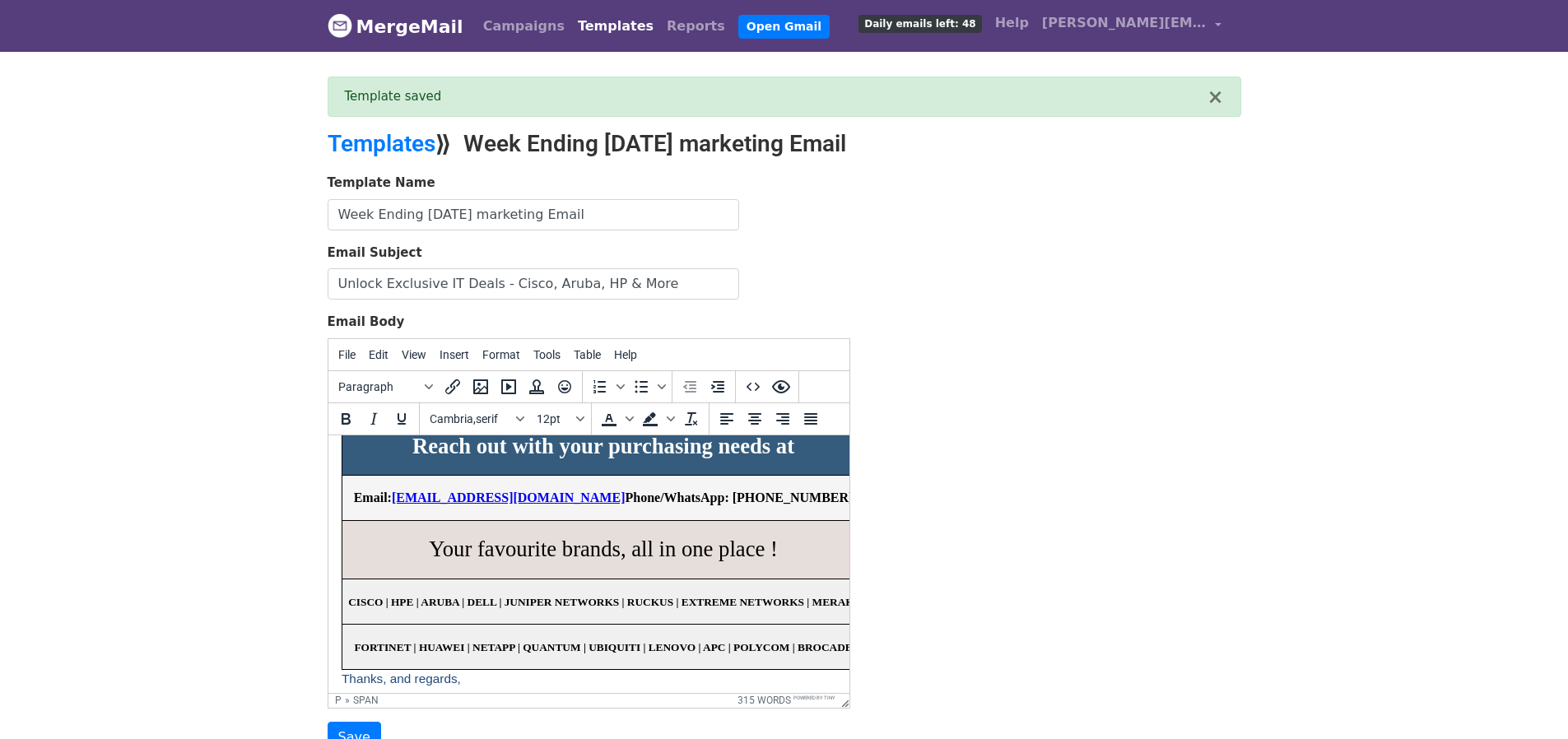
scroll to position [1594, 0]
click at [425, 504] on link "abdul@neodatatechnologies.com" at bounding box center [507, 497] width 234 height 14
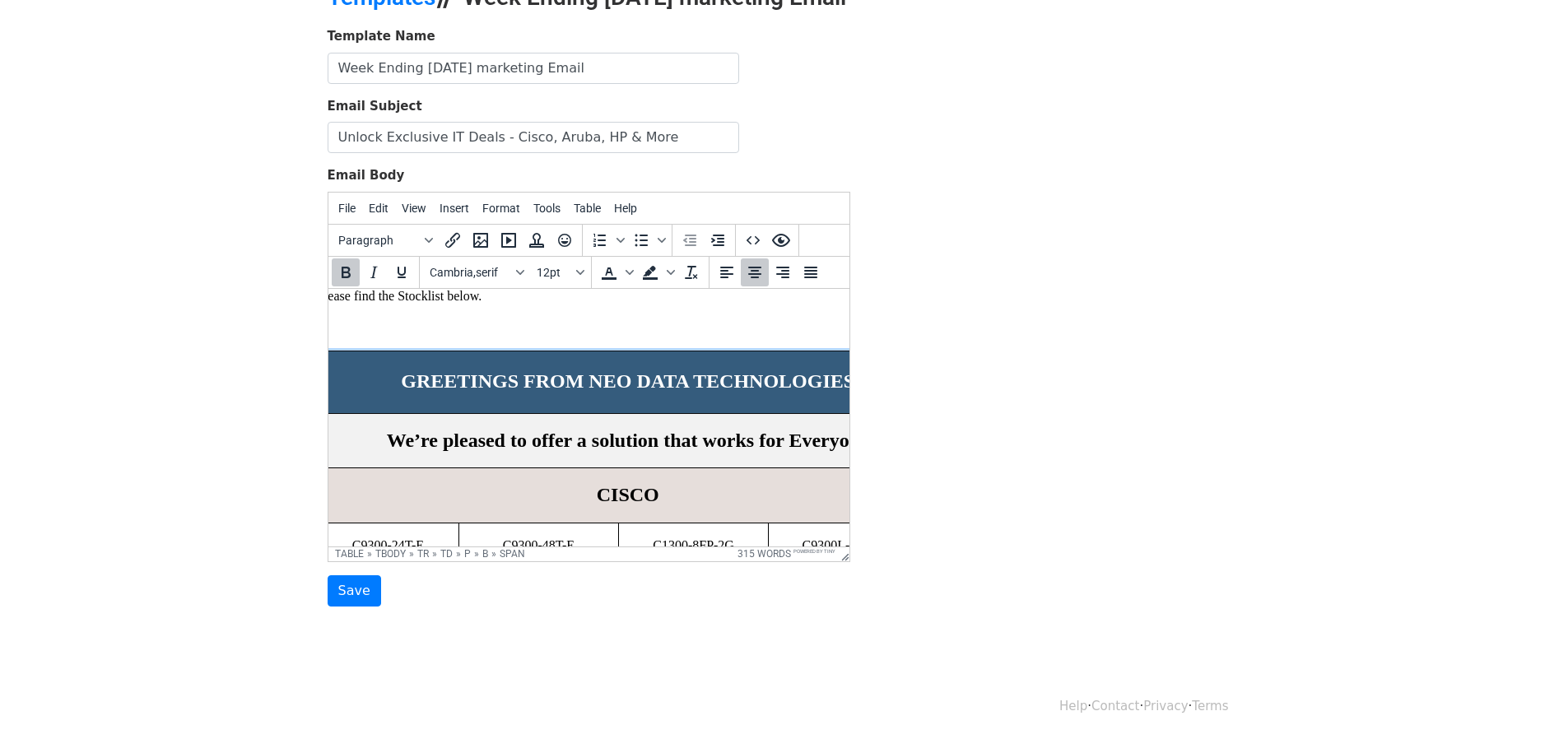
scroll to position [0, 25]
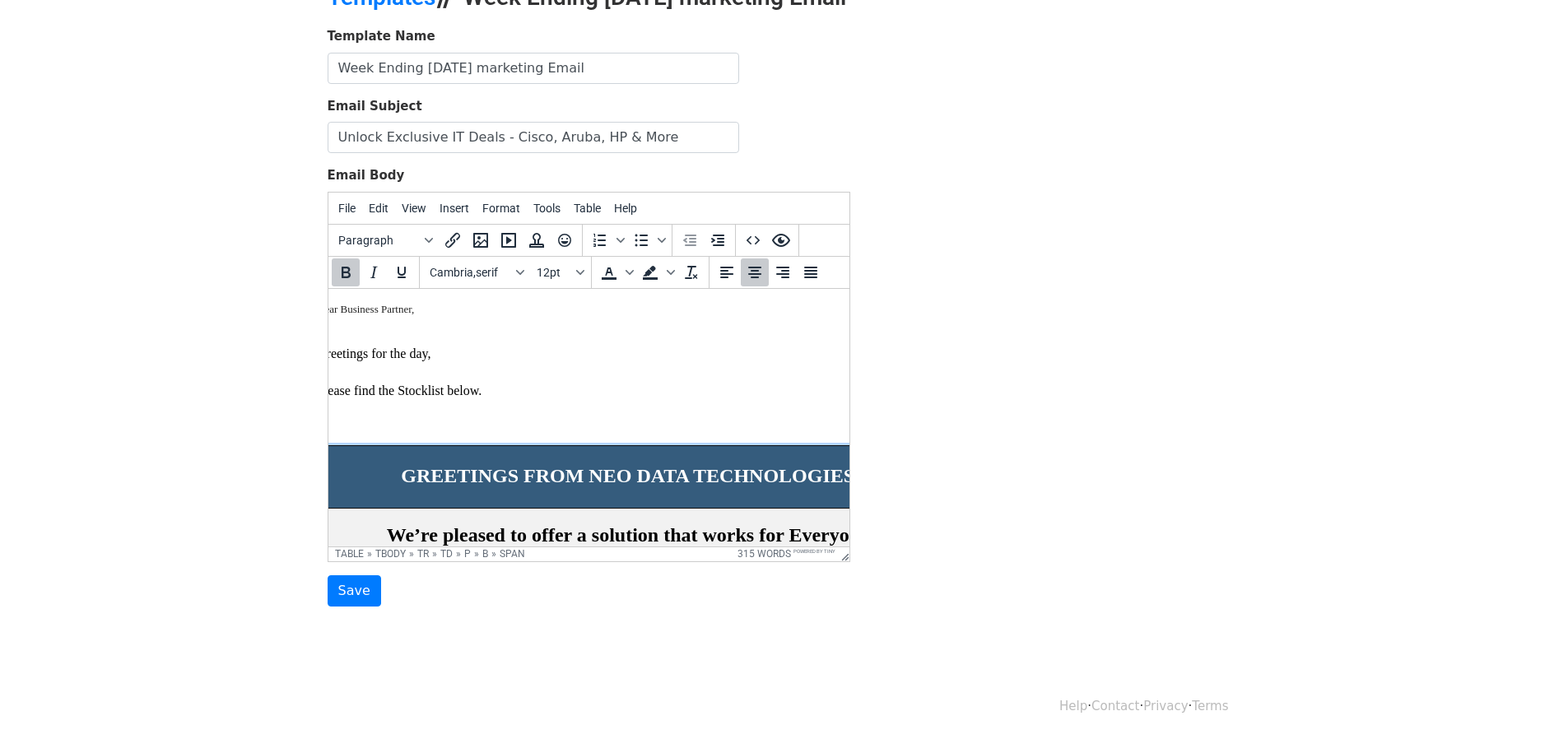
click at [424, 473] on span "GREETINGS FROM NEO DATA TECHNOLOGIES" at bounding box center [626, 474] width 454 height 22
click at [586, 210] on span "Table" at bounding box center [587, 208] width 27 height 13
click at [620, 267] on div "Table properties" at bounding box center [637, 265] width 82 height 20
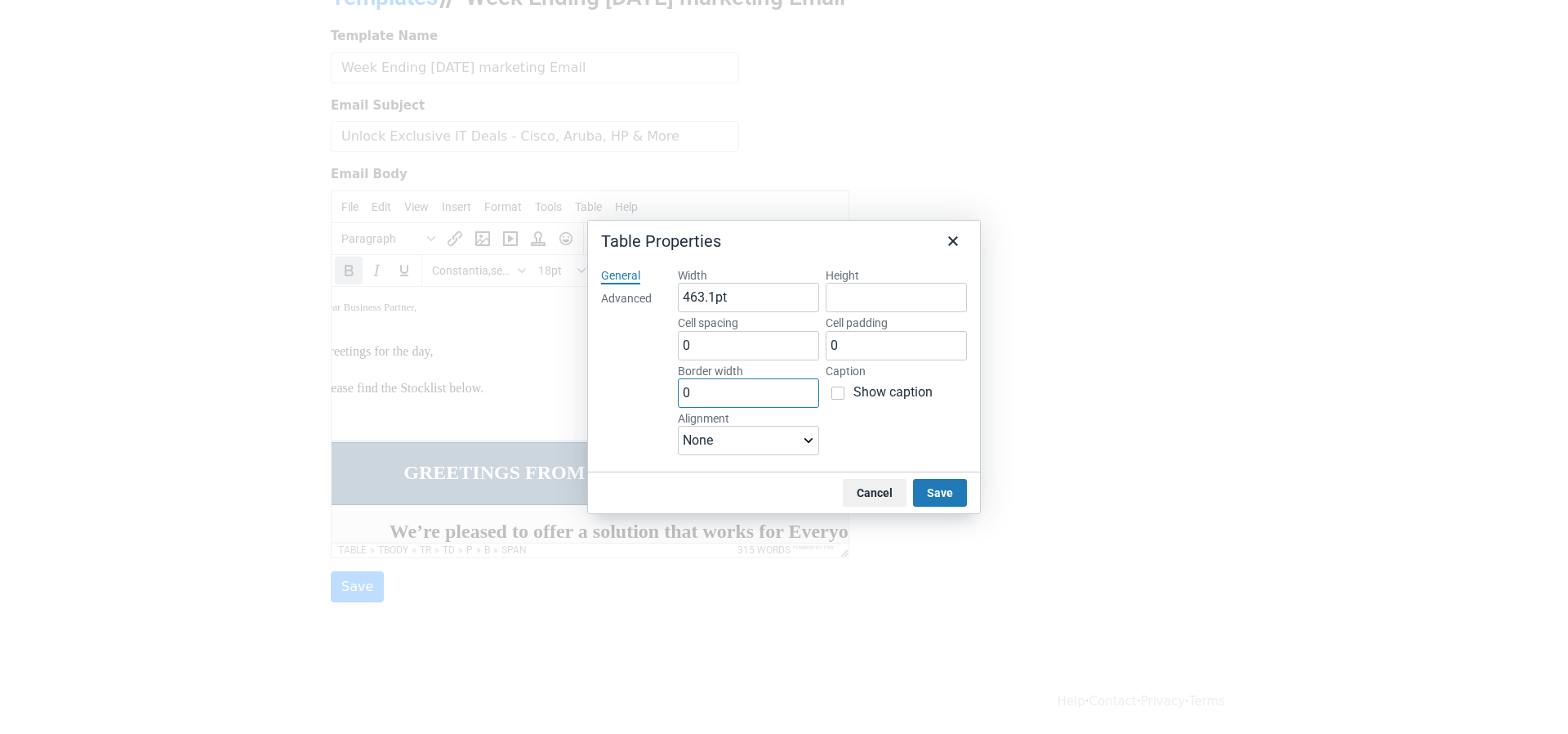
drag, startPoint x: 687, startPoint y: 390, endPoint x: 673, endPoint y: 390, distance: 14.0
click at [673, 390] on div "Width 463.1pt Height Cell spacing 0 Cell padding 0 Border width 0 Caption Show …" at bounding box center [823, 363] width 316 height 217
type input "0"
type input ".5"
click at [938, 497] on button "Save" at bounding box center [939, 493] width 54 height 28
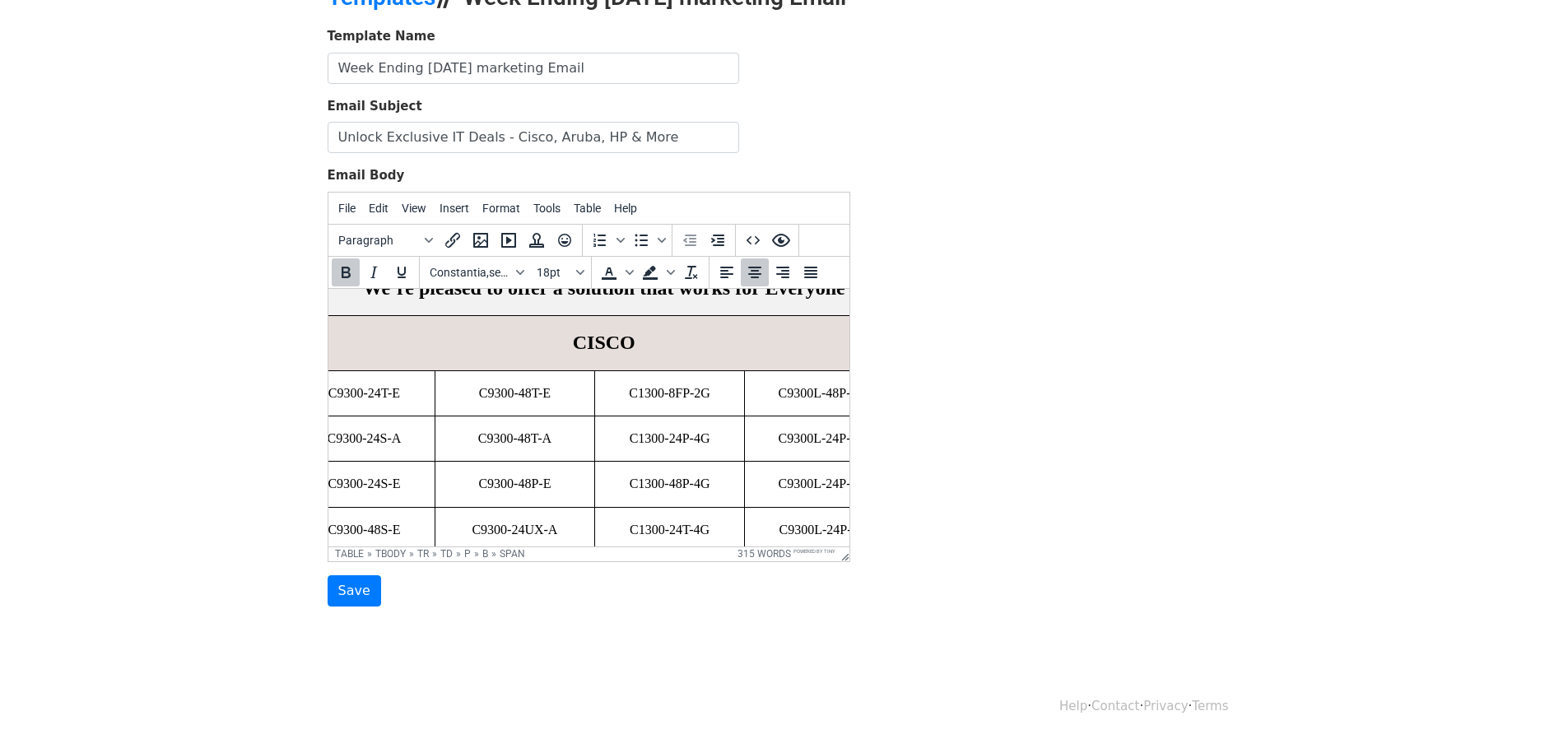
scroll to position [247, 47]
click at [915, 406] on td at bounding box center [921, 392] width 12 height 45
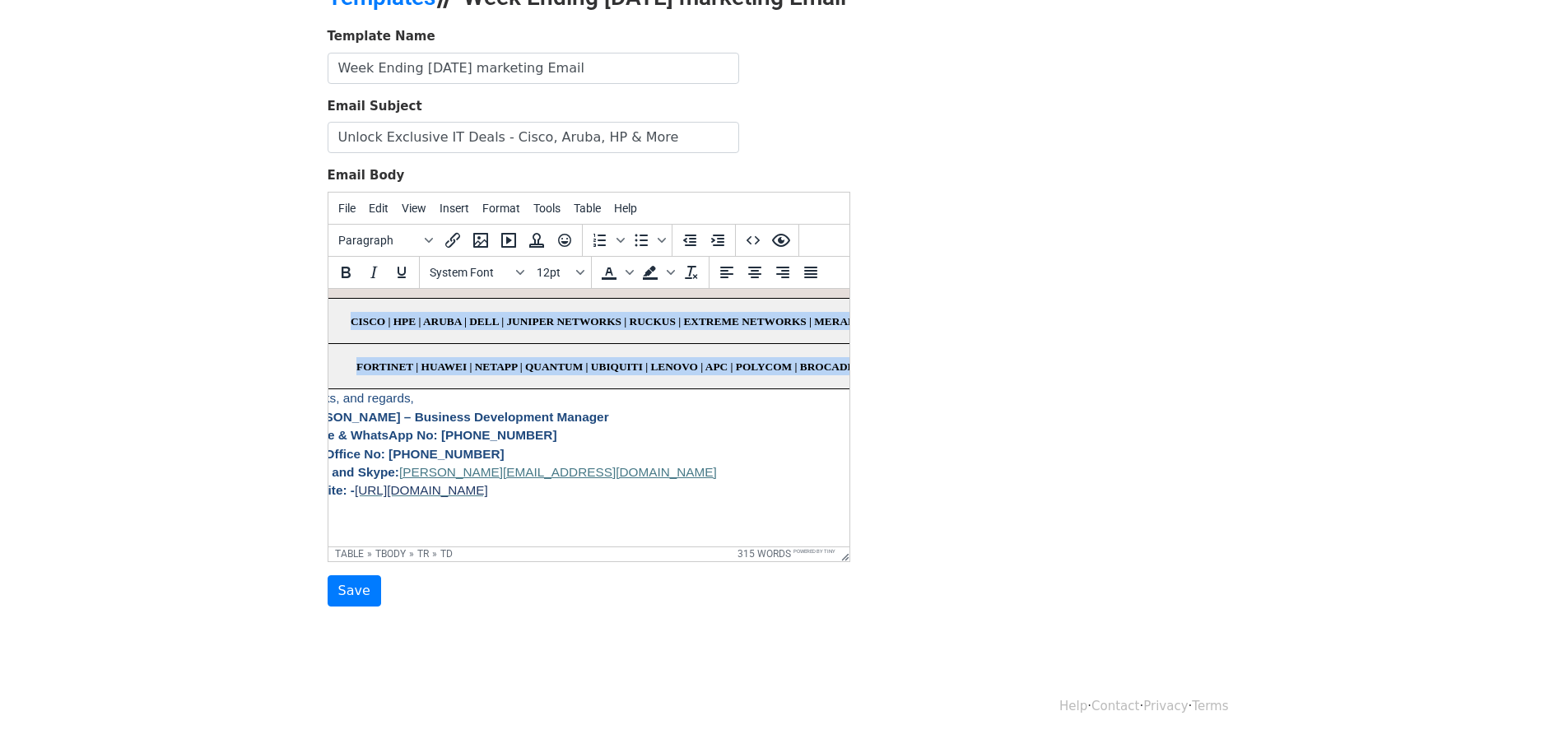
scroll to position [1758, 48]
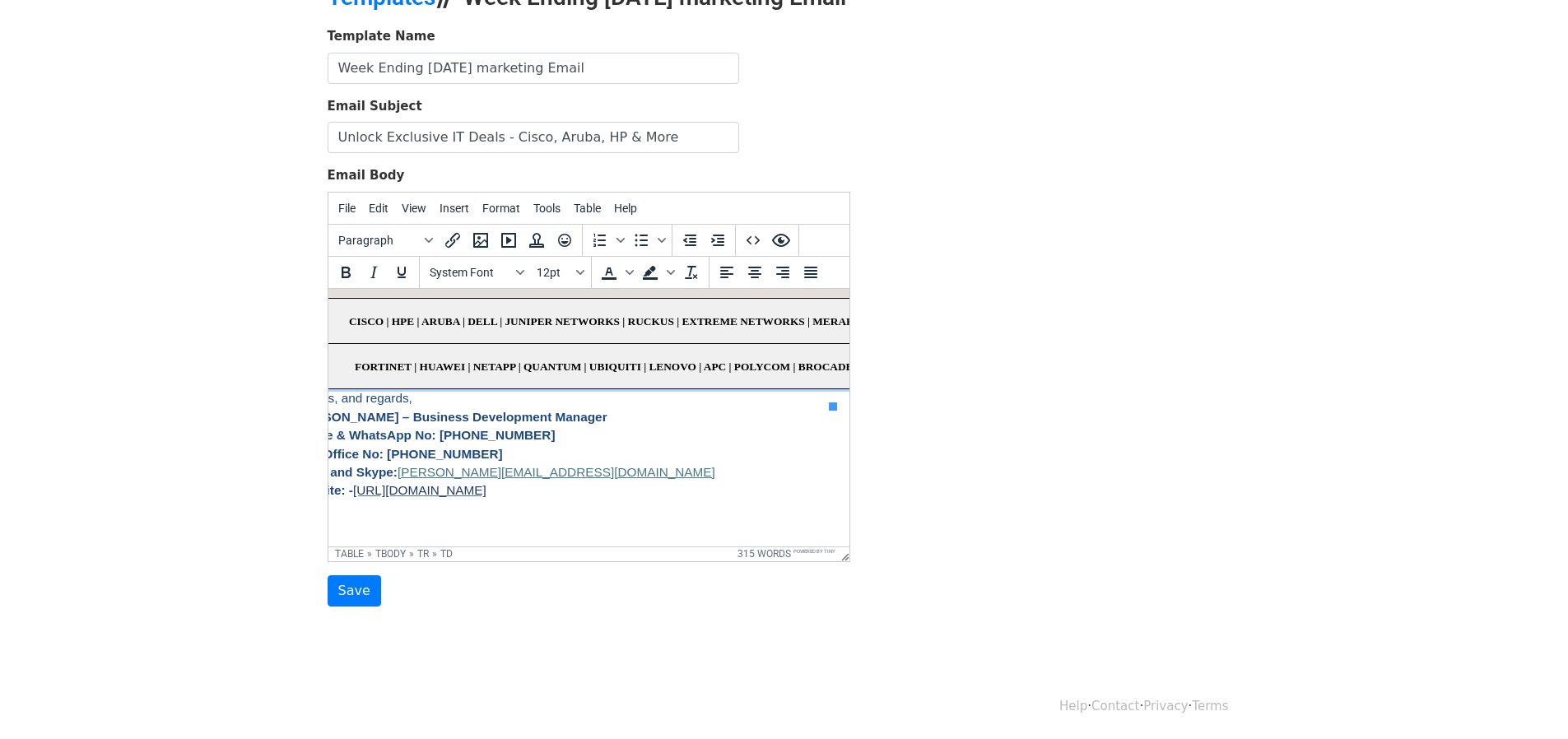
drag, startPoint x: 824, startPoint y: 465, endPoint x: 824, endPoint y: 361, distance: 104.0
click at [580, 201] on span "Table" at bounding box center [587, 208] width 27 height 13
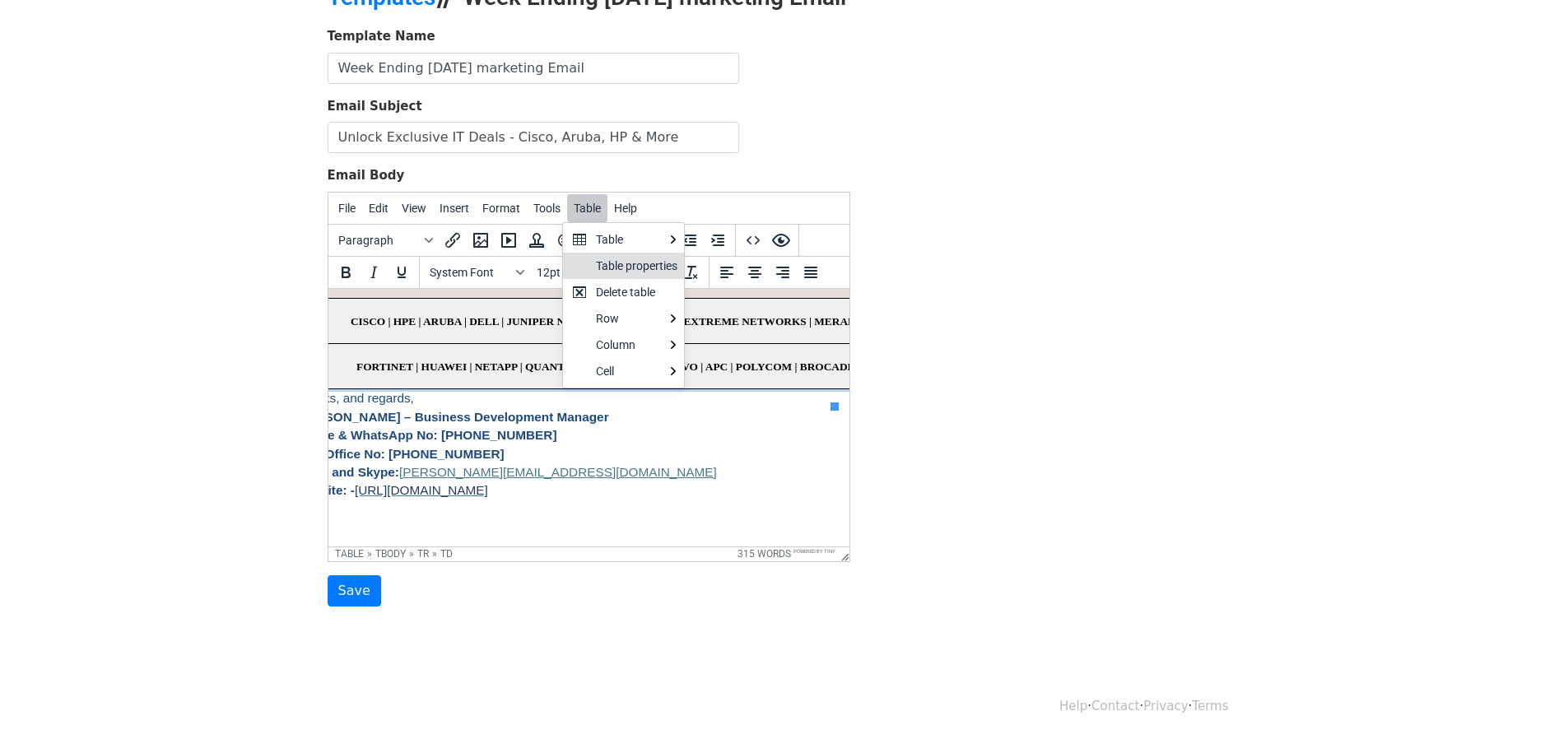
click at [627, 267] on div "Table properties" at bounding box center [637, 265] width 82 height 20
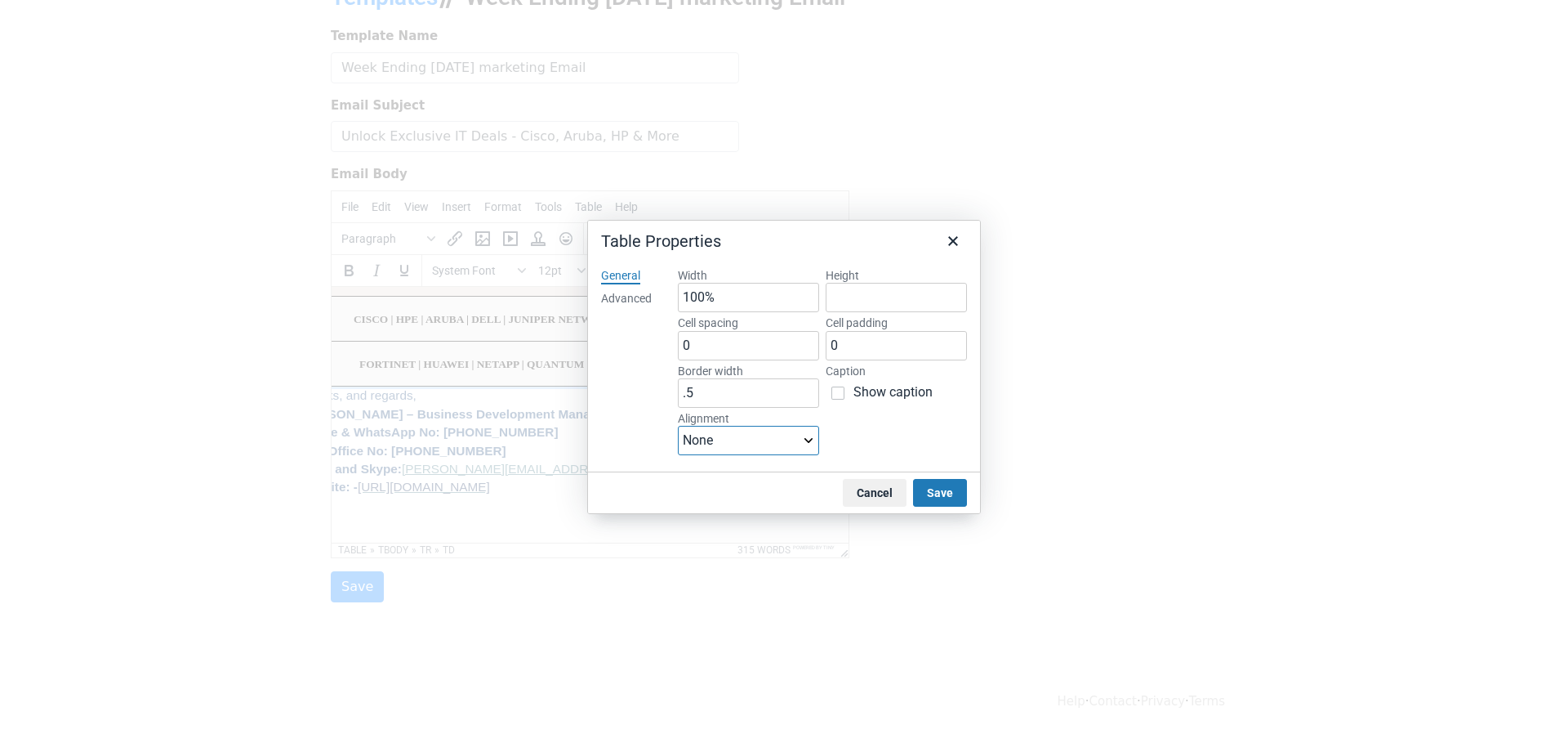
click at [772, 437] on select "None Left Center Right" at bounding box center [748, 441] width 141 height 30
click at [623, 299] on div "Advanced" at bounding box center [625, 299] width 50 height 17
click at [960, 296] on select "Select... Solid Dotted Dashed Double Groove Ridge Inset Outset None Hidden" at bounding box center [822, 298] width 289 height 30
select select "solid"
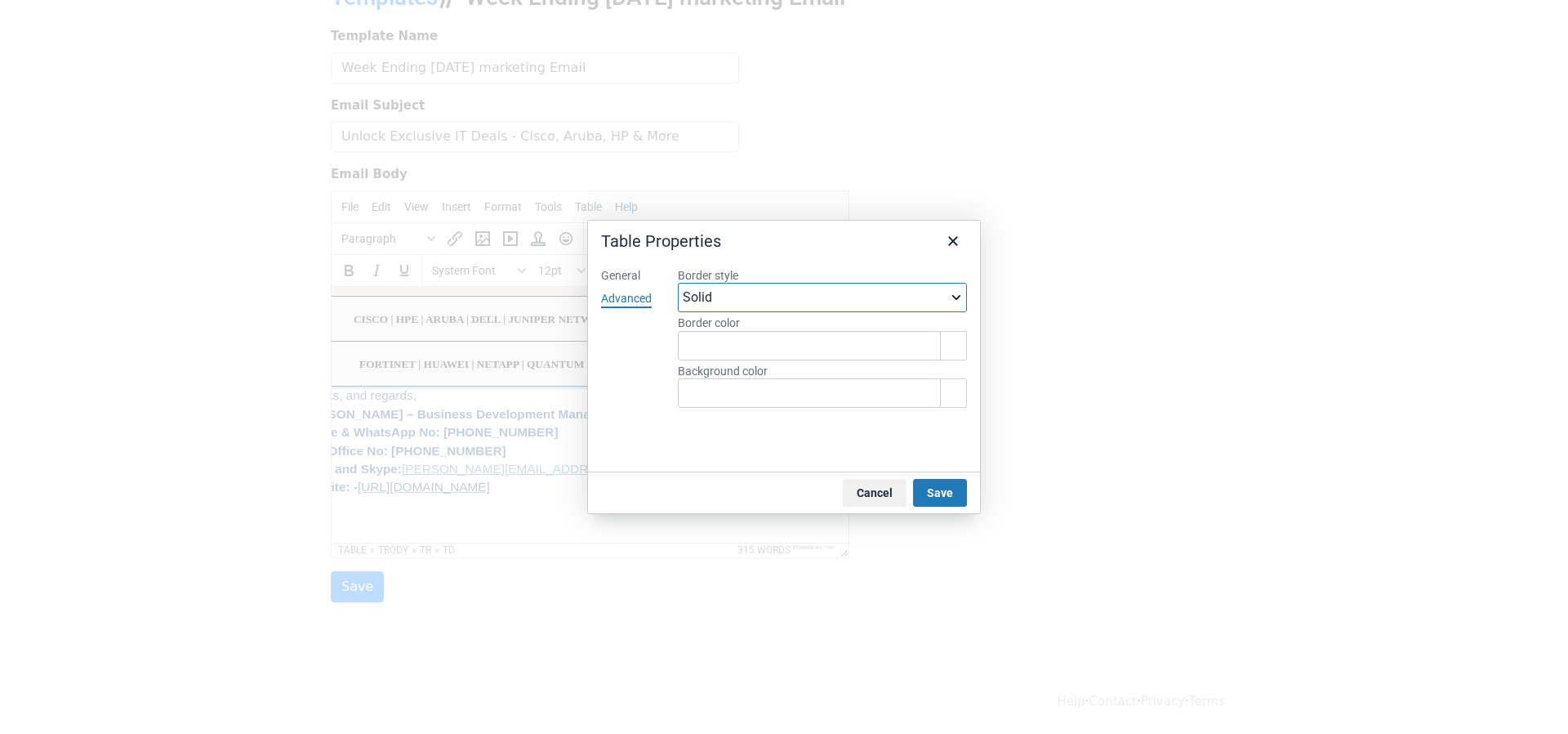
click at [677, 283] on select "Select... Solid Dotted Dashed Double Groove Ridge Inset Outset None Hidden" at bounding box center [822, 298] width 289 height 30
click at [873, 484] on button "Cancel" at bounding box center [874, 493] width 64 height 28
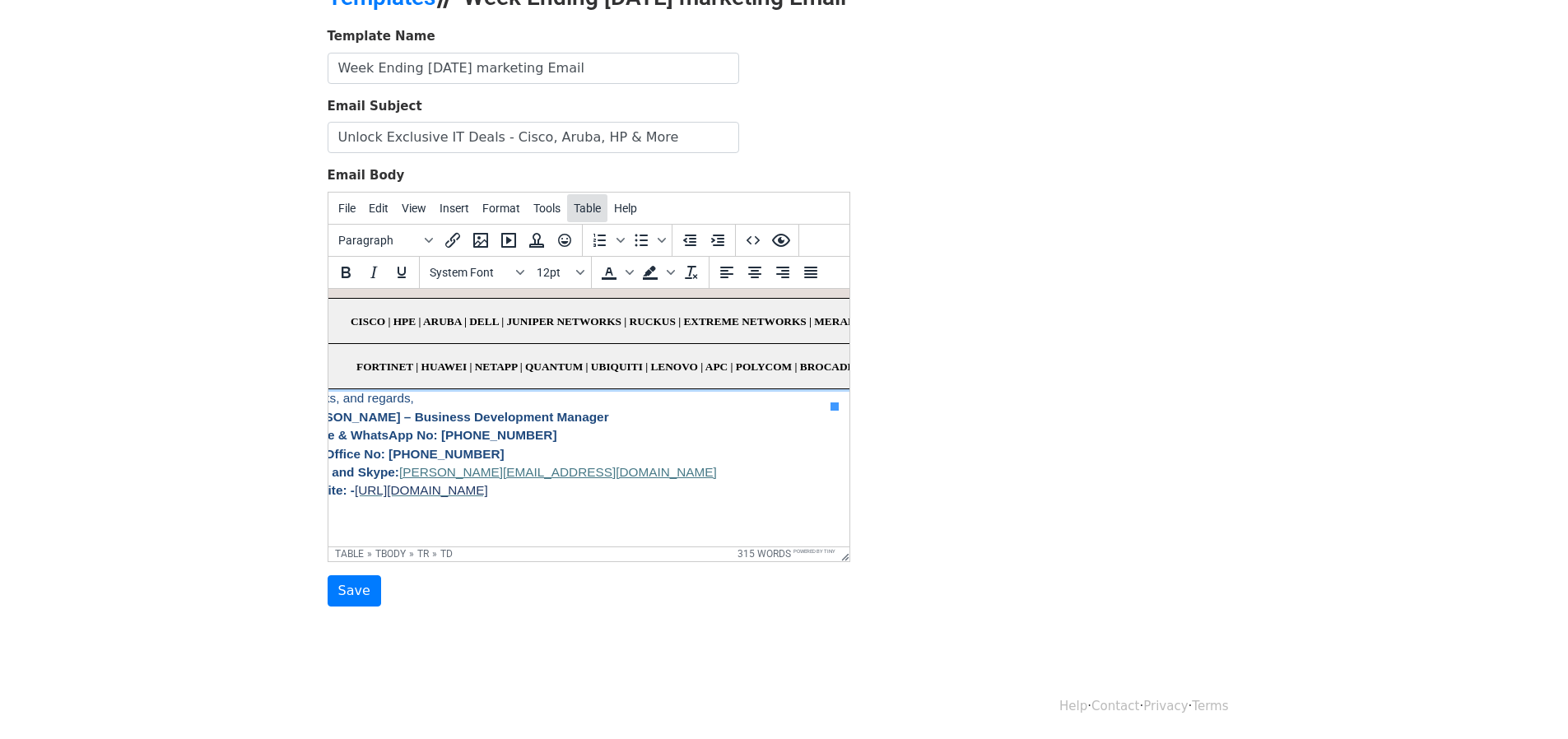
click at [580, 211] on span "Table" at bounding box center [587, 208] width 27 height 13
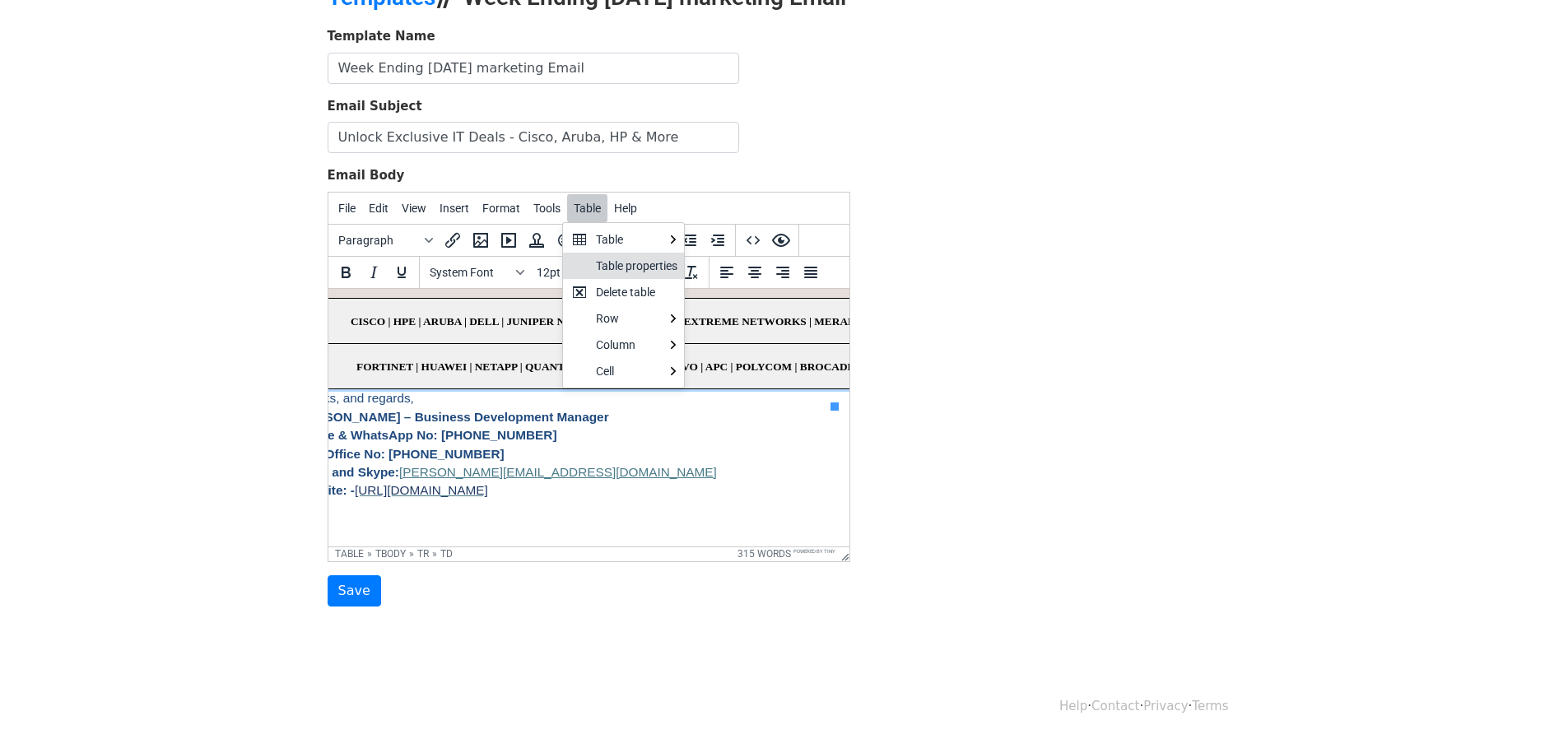
click at [604, 271] on div "Table properties" at bounding box center [637, 265] width 82 height 20
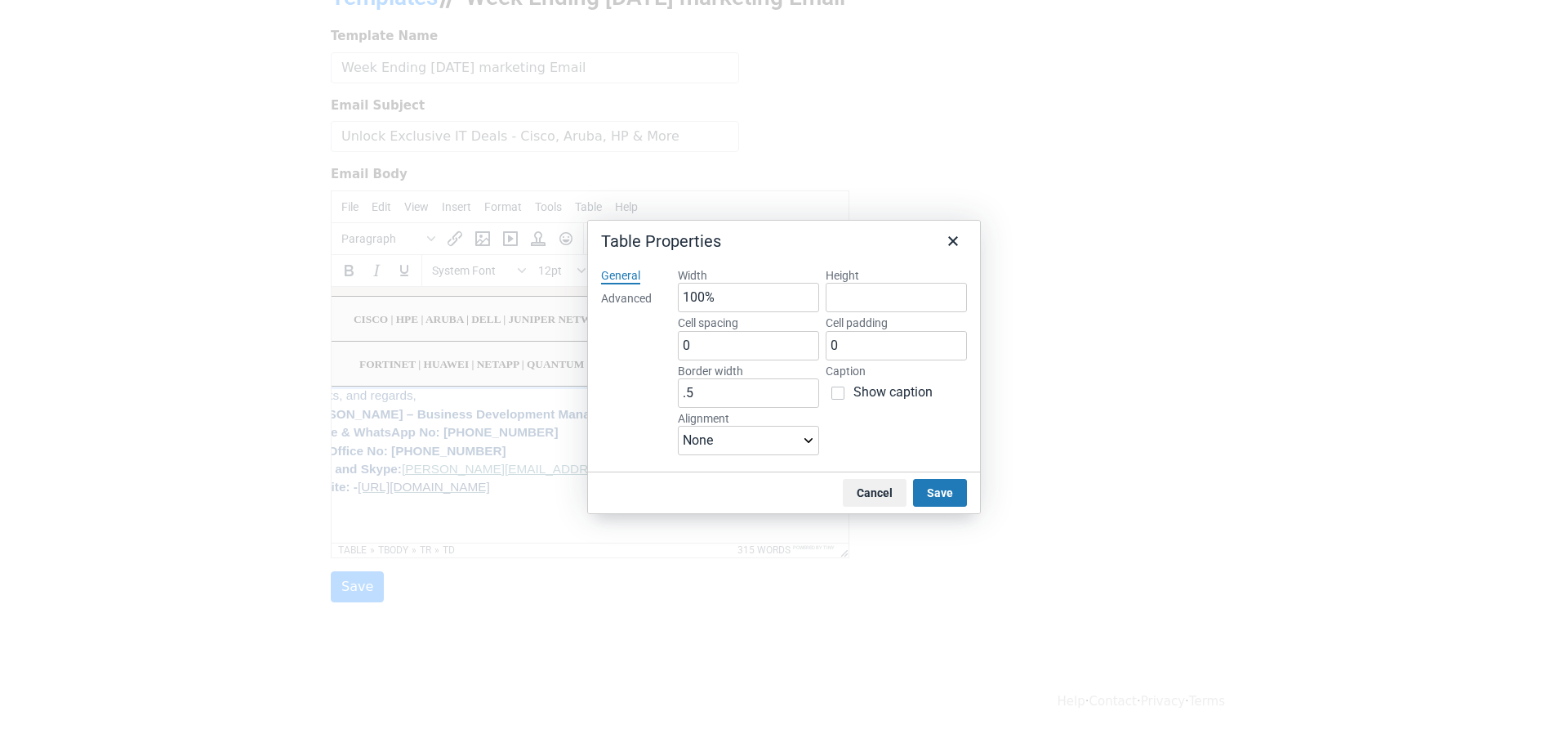
click at [635, 302] on div "Advanced" at bounding box center [625, 299] width 50 height 17
click at [805, 299] on select "Select... Solid Dotted Dashed Double Groove Ridge Inset Outset None Hidden" at bounding box center [822, 298] width 289 height 30
select select "none"
click at [677, 283] on select "Select... Solid Dotted Dashed Double Groove Ridge Inset Outset None Hidden" at bounding box center [822, 298] width 289 height 30
click at [934, 492] on button "Save" at bounding box center [939, 493] width 54 height 28
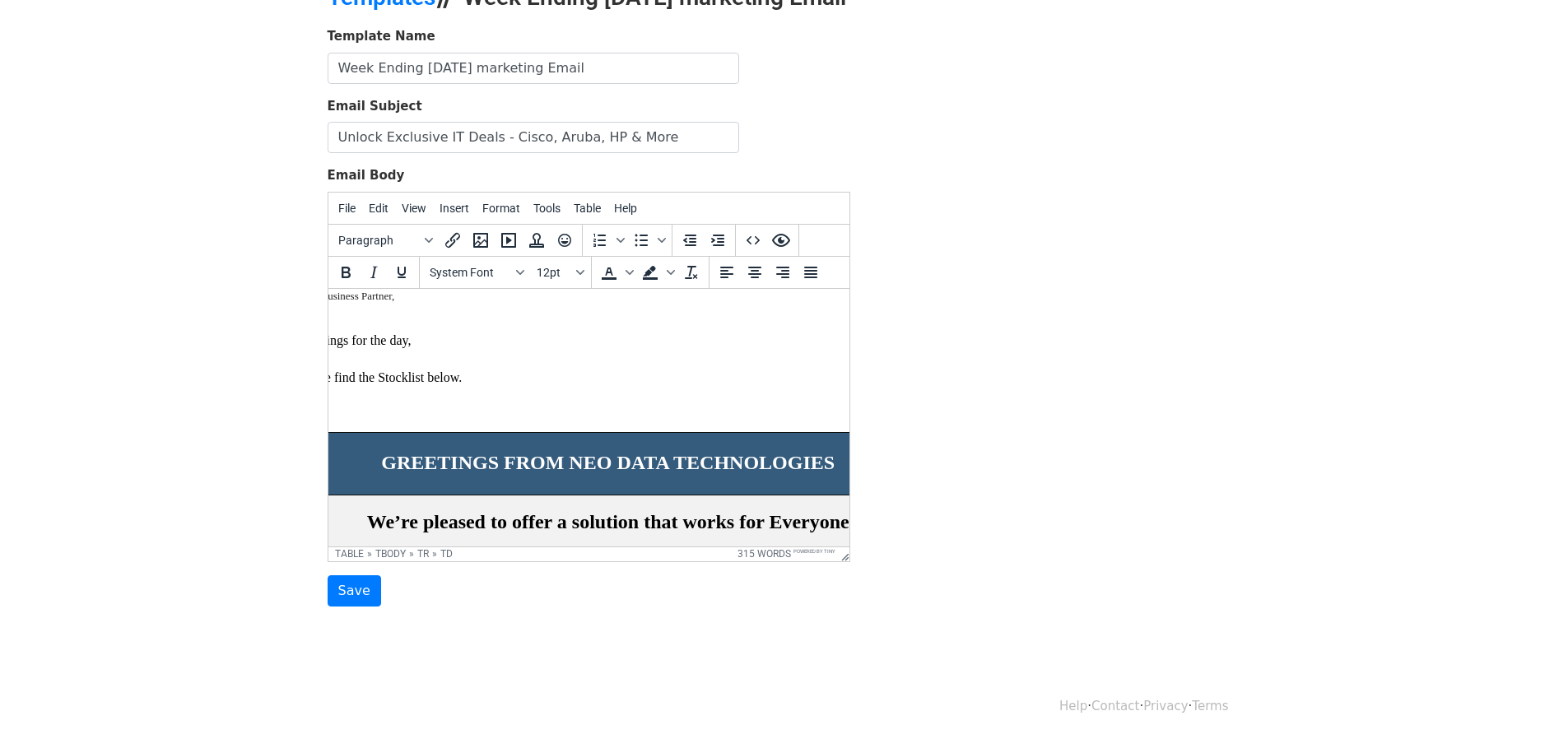
scroll to position [0, 44]
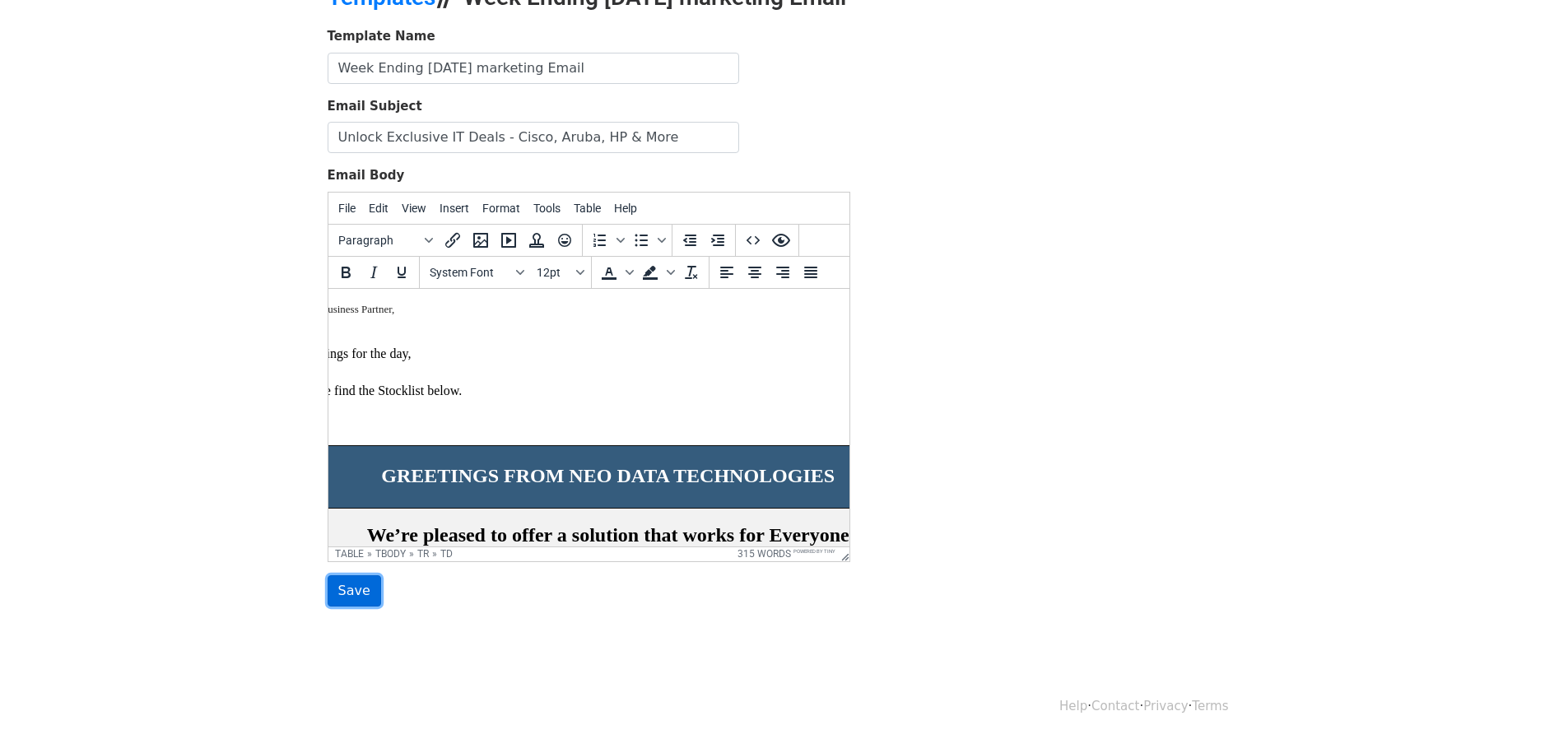
click at [361, 597] on input "Save" at bounding box center [354, 591] width 53 height 32
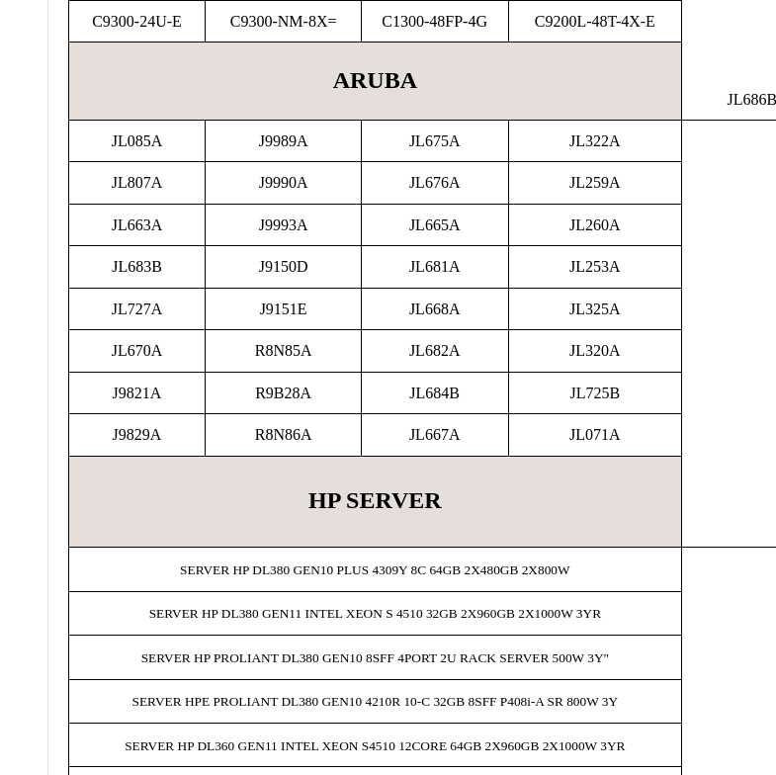
scroll to position [890, 0]
